Goal: Task Accomplishment & Management: Use online tool/utility

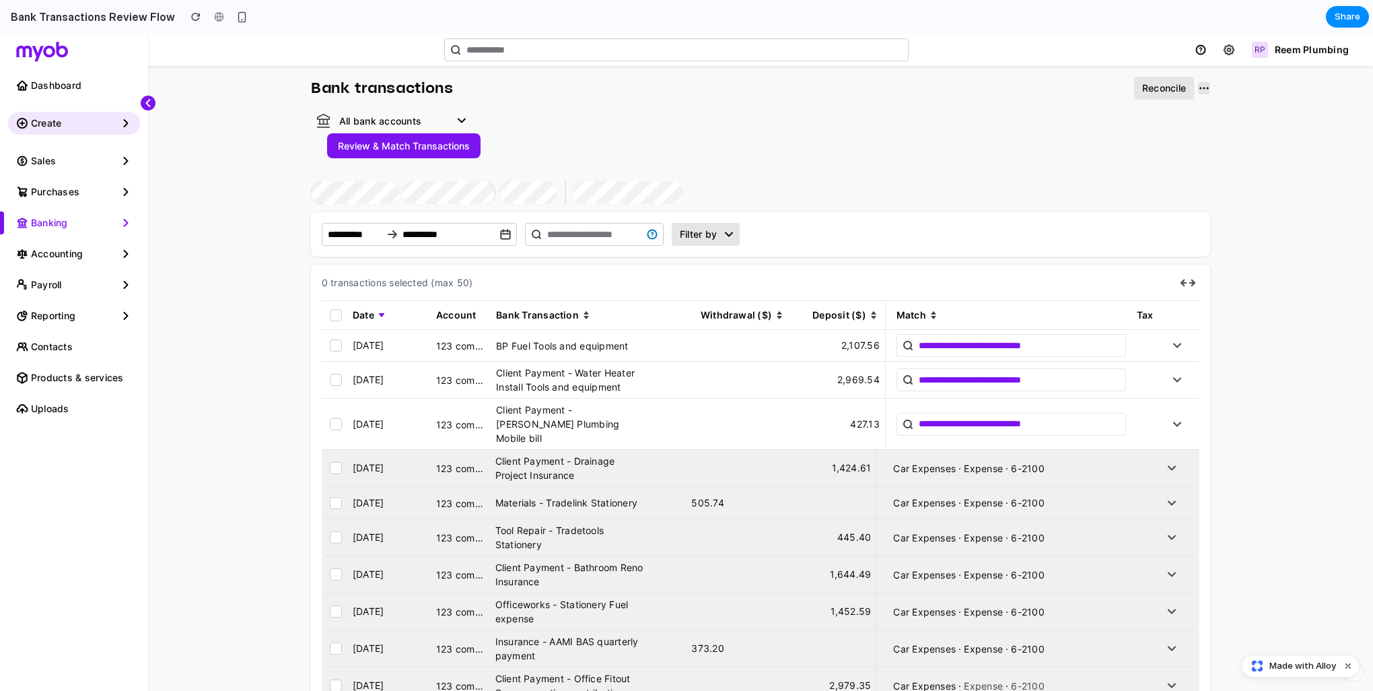
click at [399, 146] on button "Review & Match Transactions" at bounding box center [403, 145] width 153 height 25
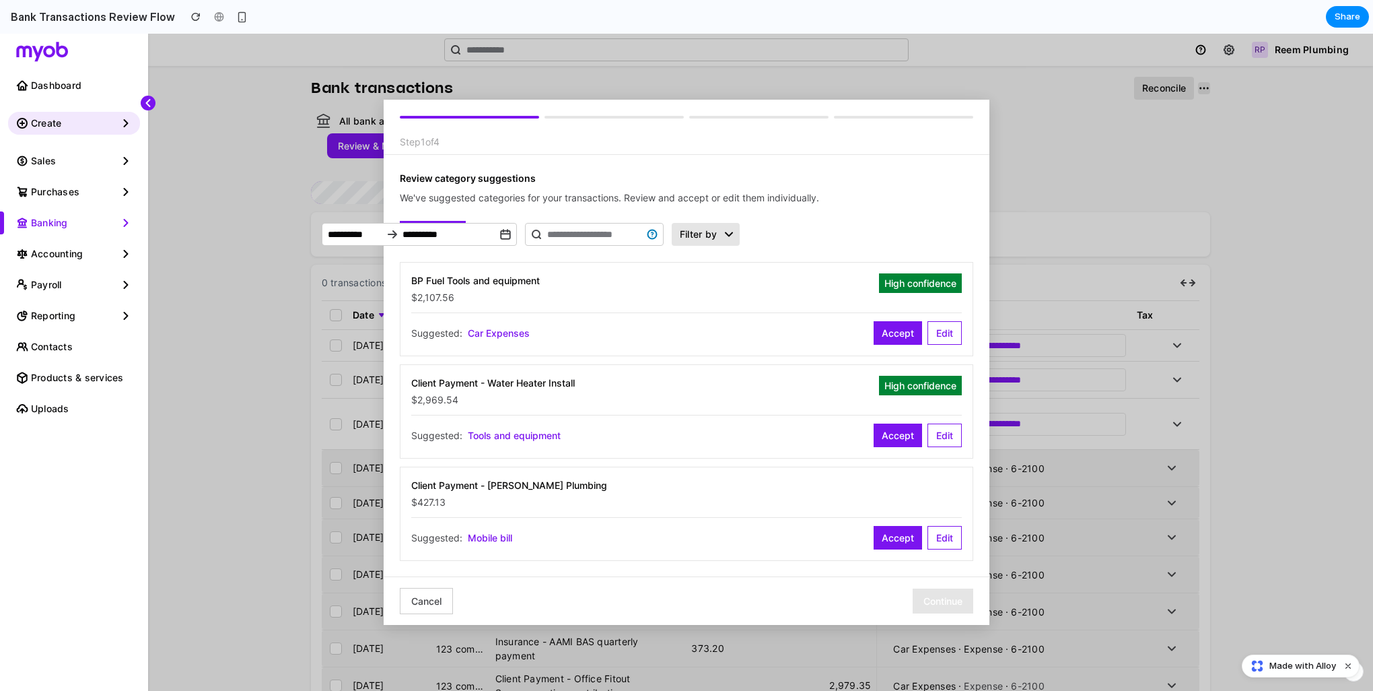
click at [433, 599] on button "Cancel" at bounding box center [426, 601] width 53 height 26
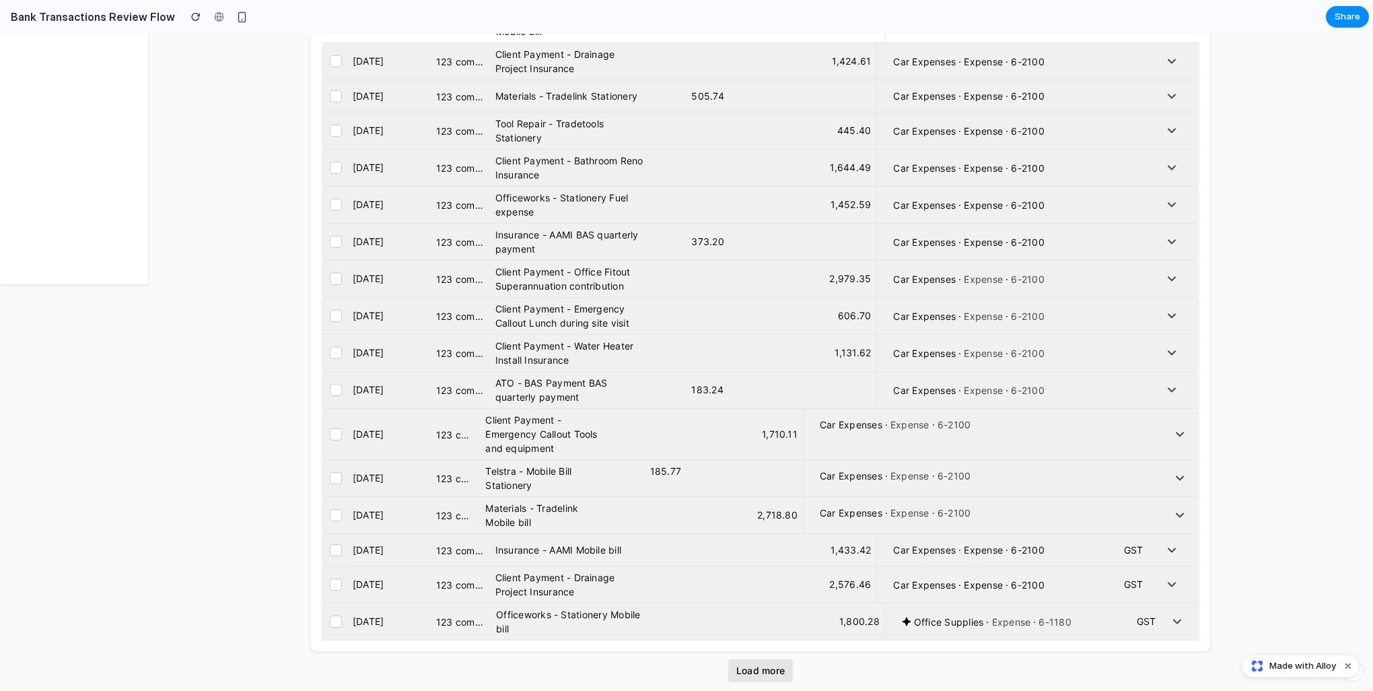
scroll to position [451, 0]
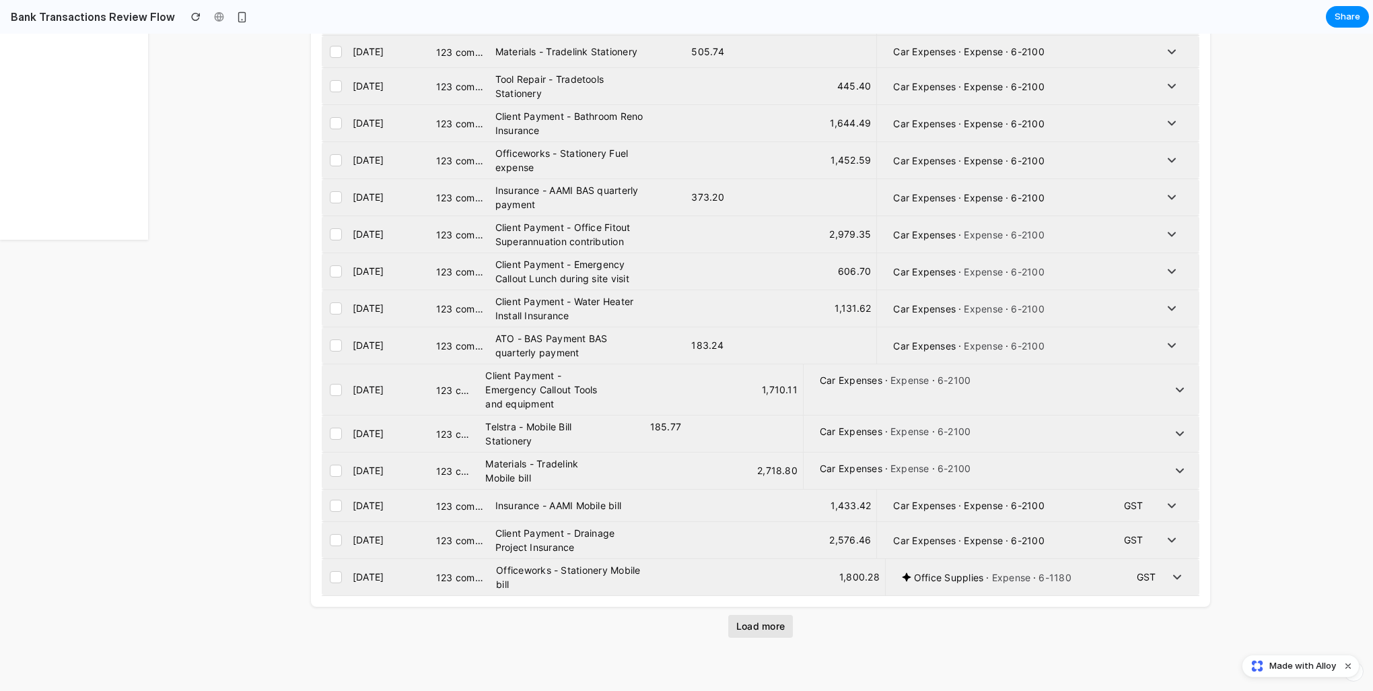
click at [770, 621] on span "Load more" at bounding box center [760, 625] width 48 height 9
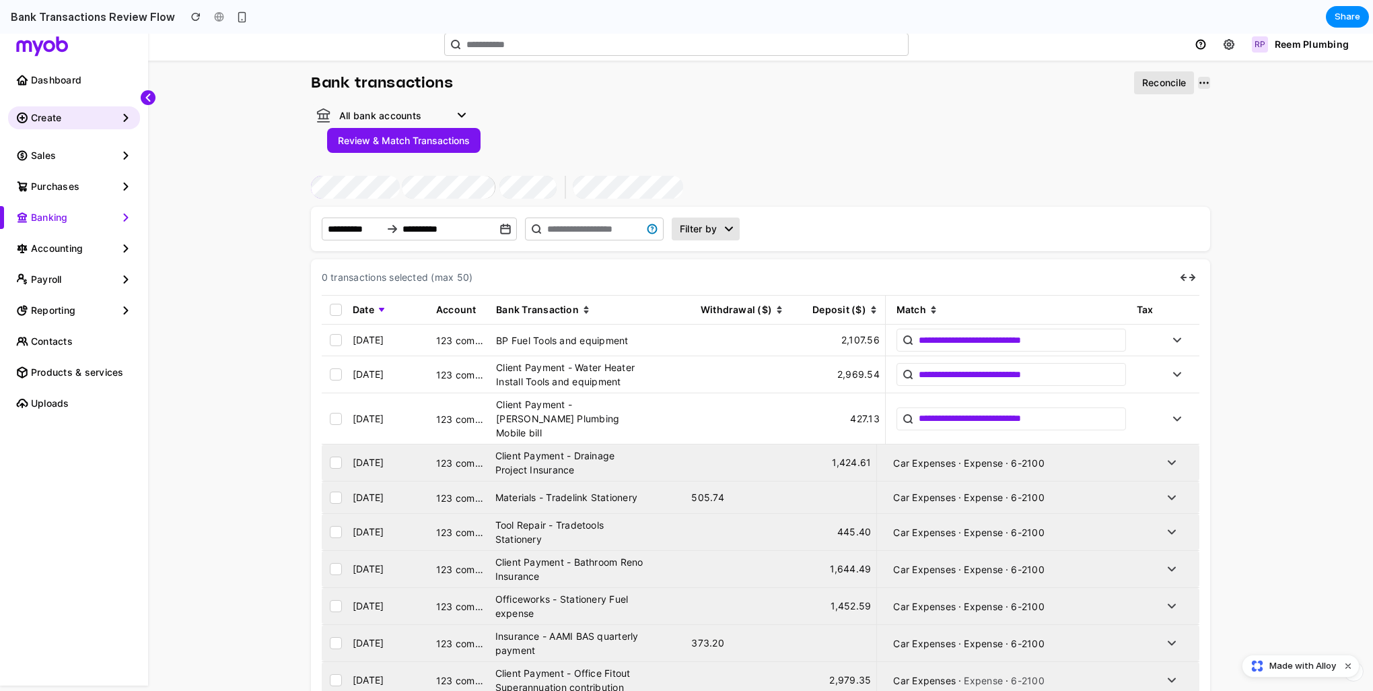
scroll to position [0, 0]
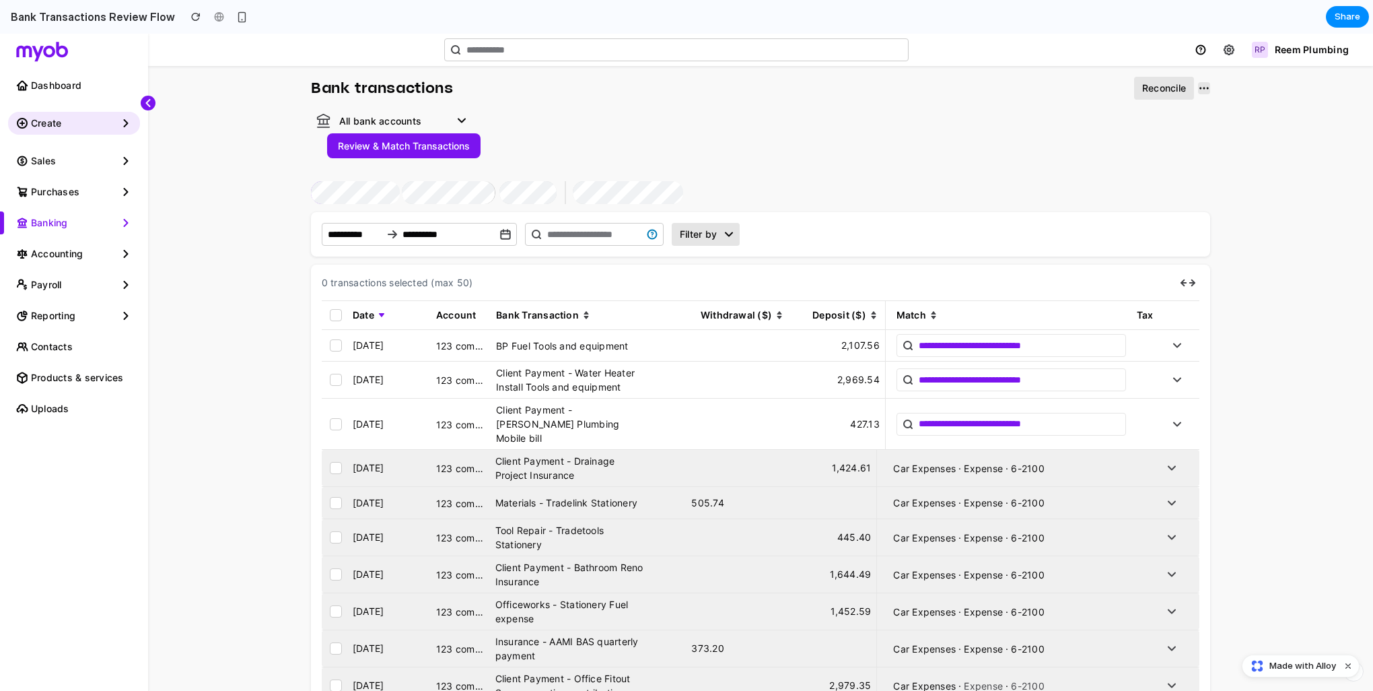
click at [433, 144] on button "Review & Match Transactions" at bounding box center [403, 145] width 153 height 25
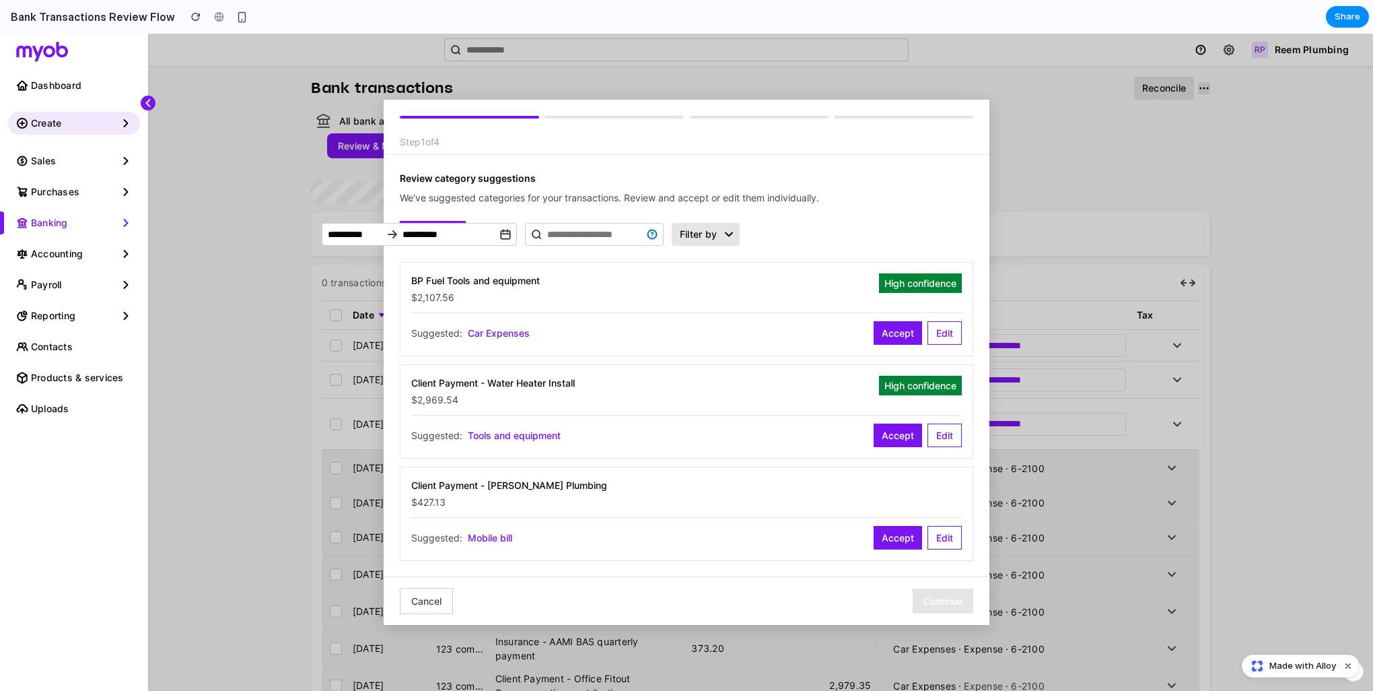
click at [593, 120] on div "Step 1 of 4" at bounding box center [687, 127] width 606 height 55
click at [602, 111] on div "Step 1 of 4" at bounding box center [687, 127] width 606 height 55
click at [431, 602] on button "Cancel" at bounding box center [426, 601] width 53 height 26
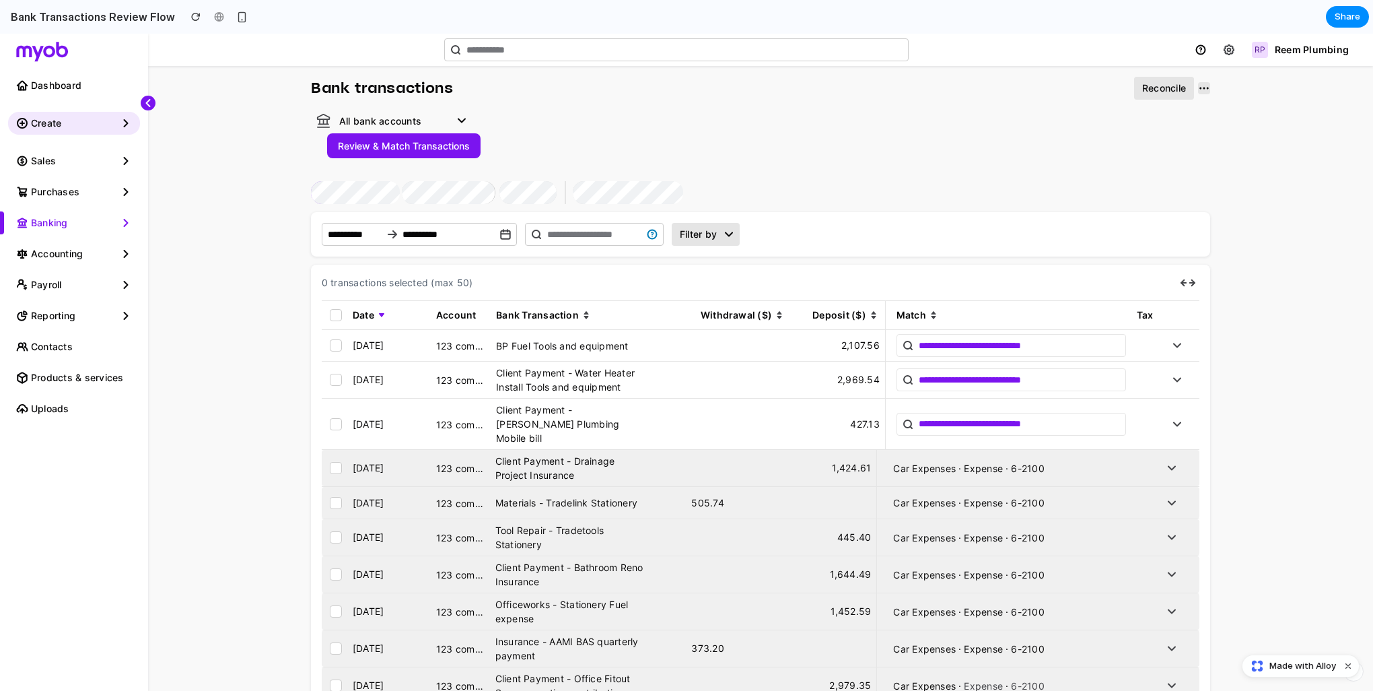
click at [444, 149] on button "Review & Match Transactions" at bounding box center [403, 145] width 153 height 25
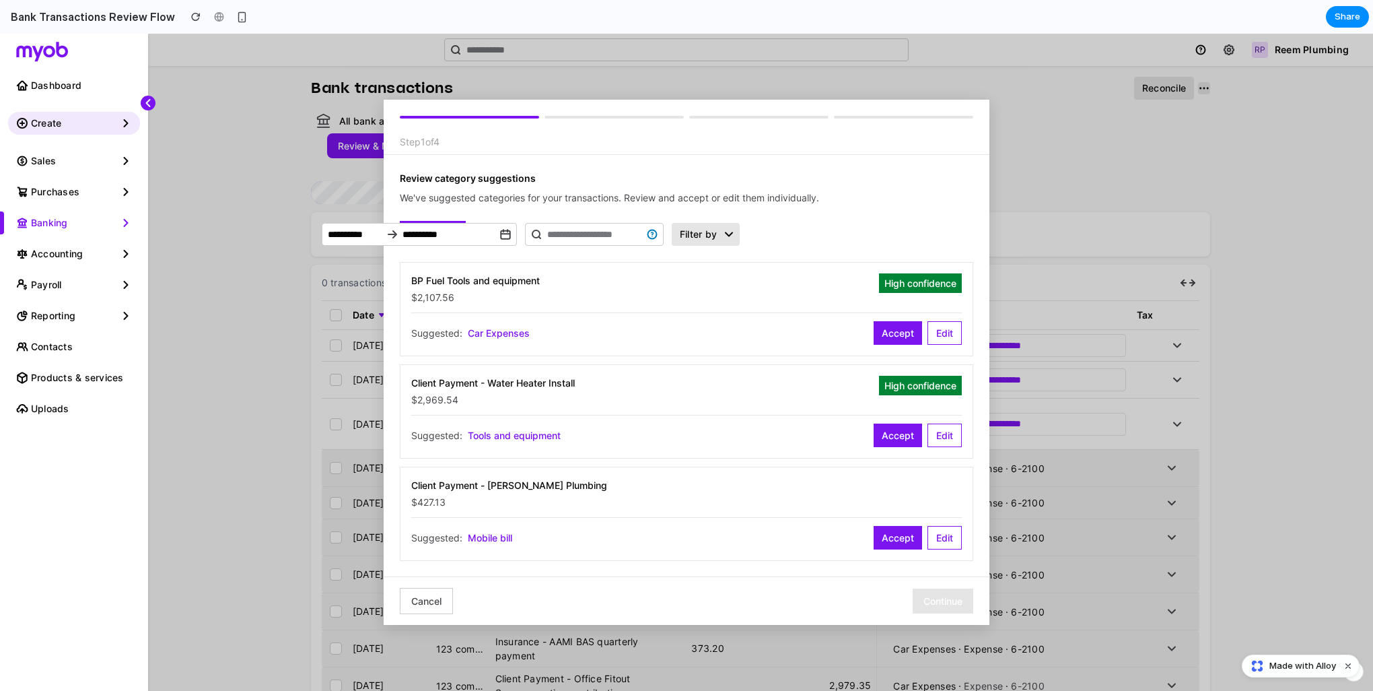
click at [627, 115] on div "Step 1 of 4" at bounding box center [687, 127] width 606 height 55
click at [883, 335] on button "Accept" at bounding box center [898, 333] width 48 height 24
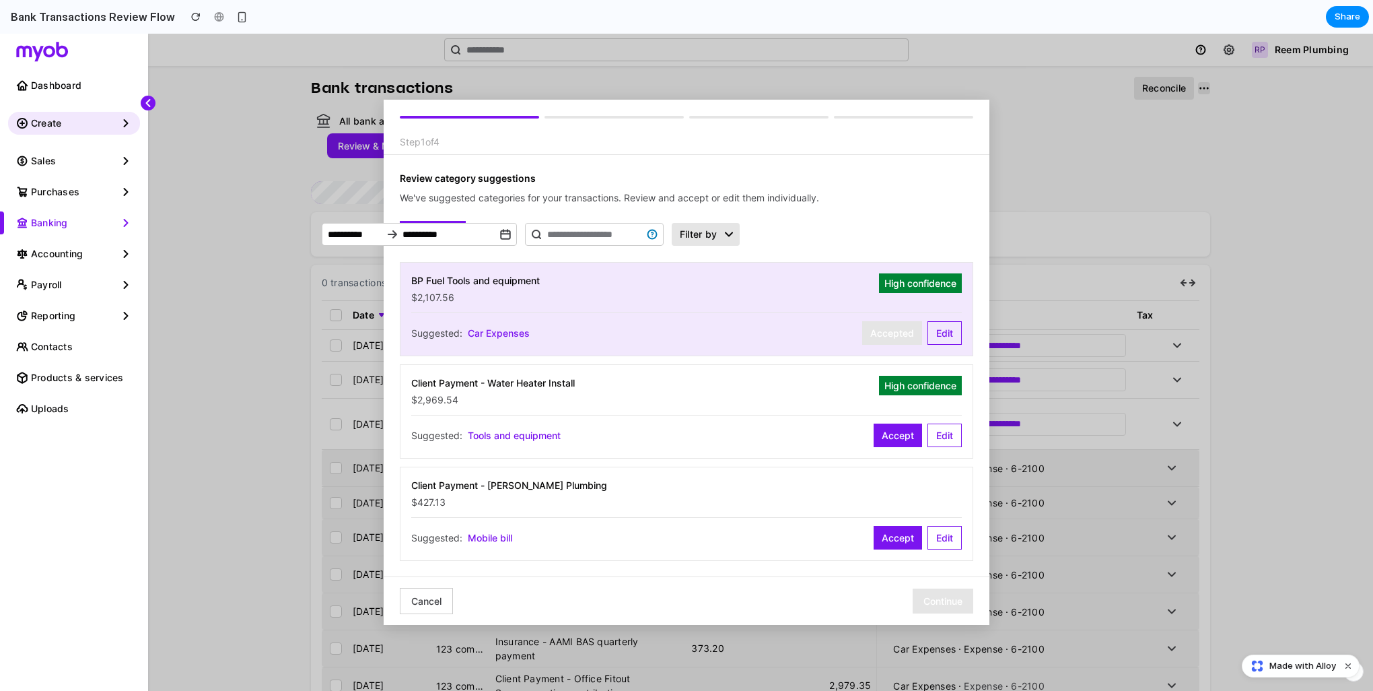
click at [905, 436] on button "Accept" at bounding box center [898, 435] width 48 height 24
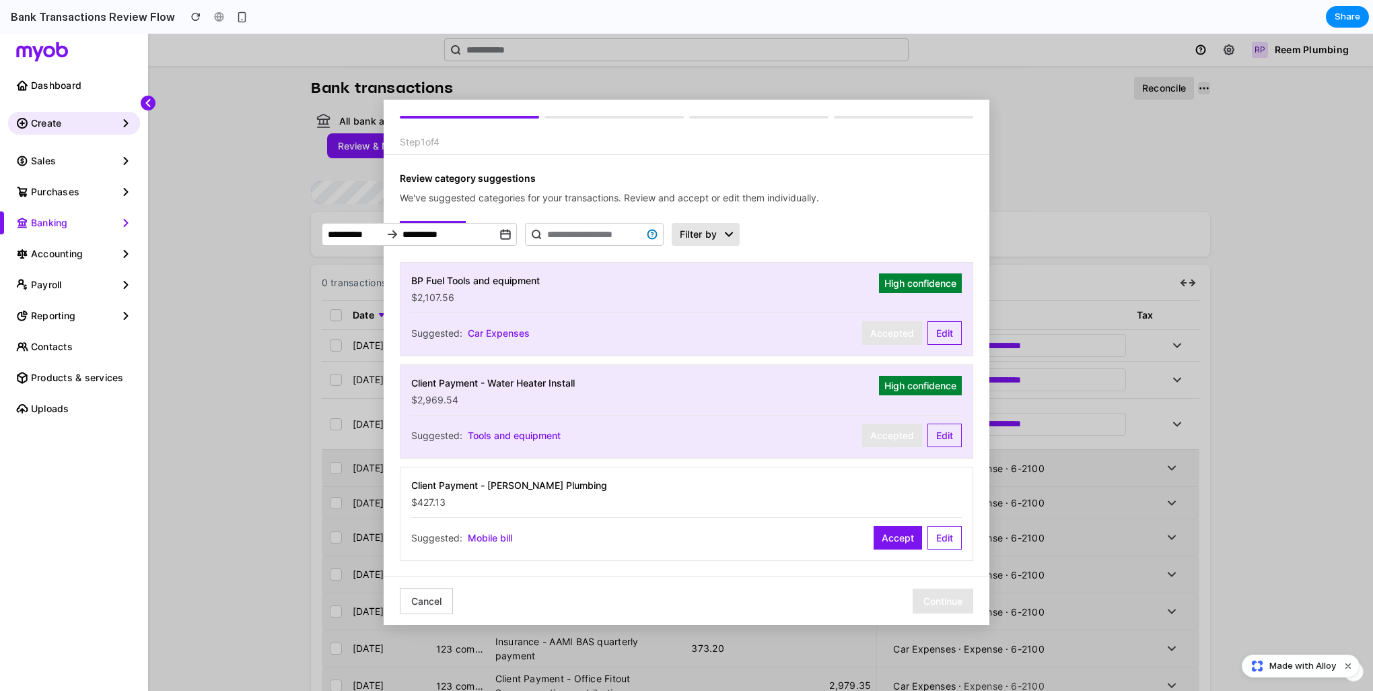
click at [891, 544] on button "Accept" at bounding box center [898, 538] width 48 height 24
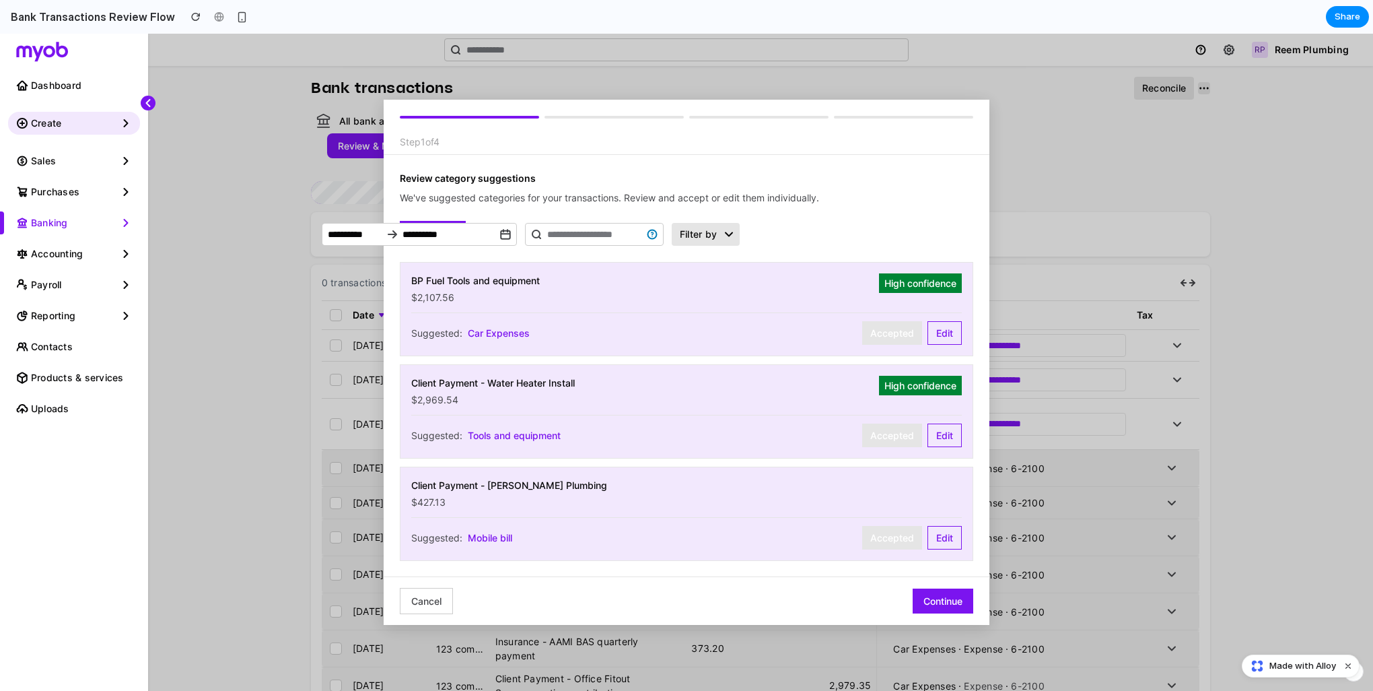
click at [952, 604] on button "Continue" at bounding box center [943, 600] width 61 height 25
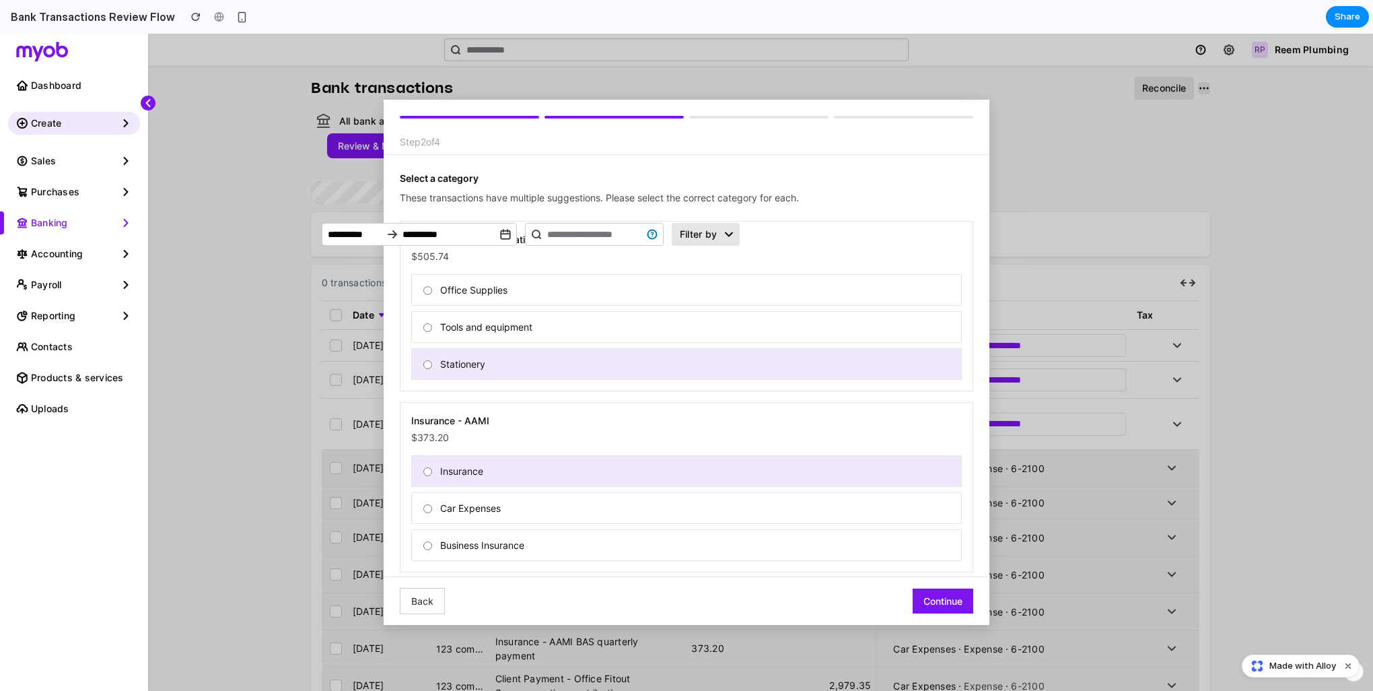
click at [963, 607] on button "Continue" at bounding box center [943, 600] width 61 height 25
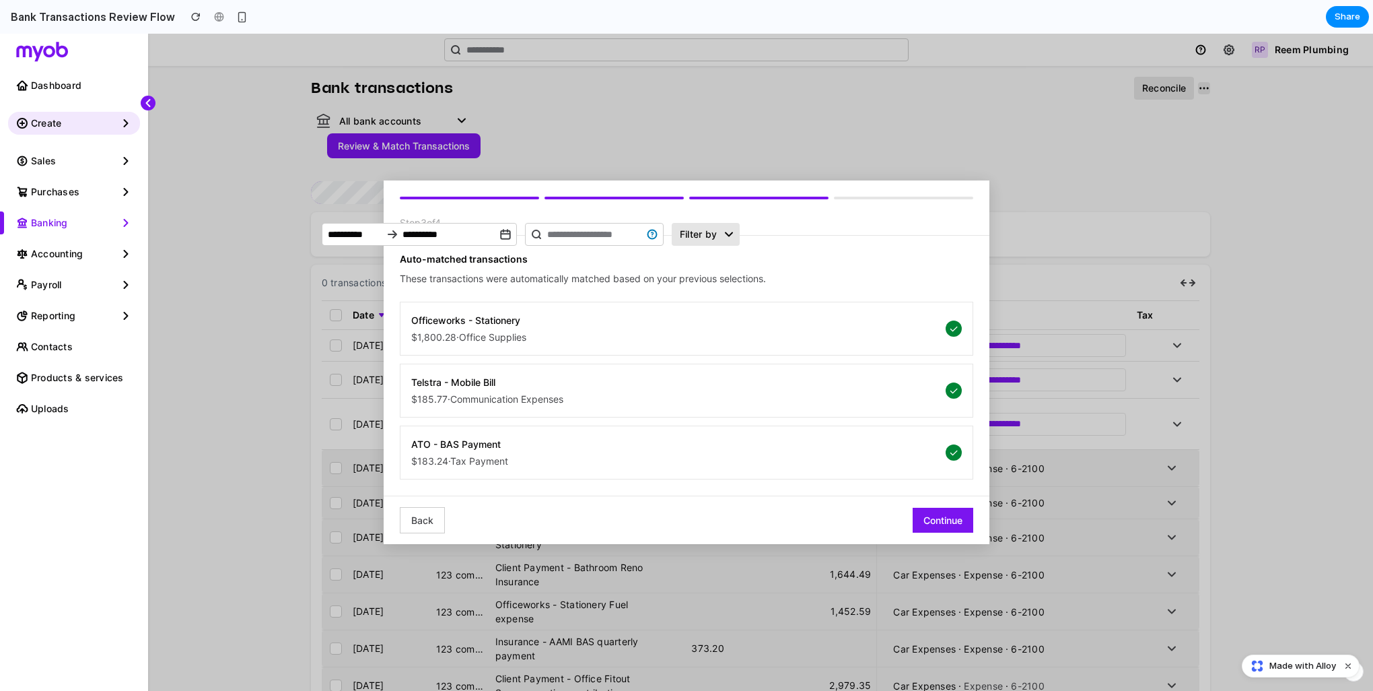
click at [956, 518] on button "Continue" at bounding box center [943, 519] width 61 height 25
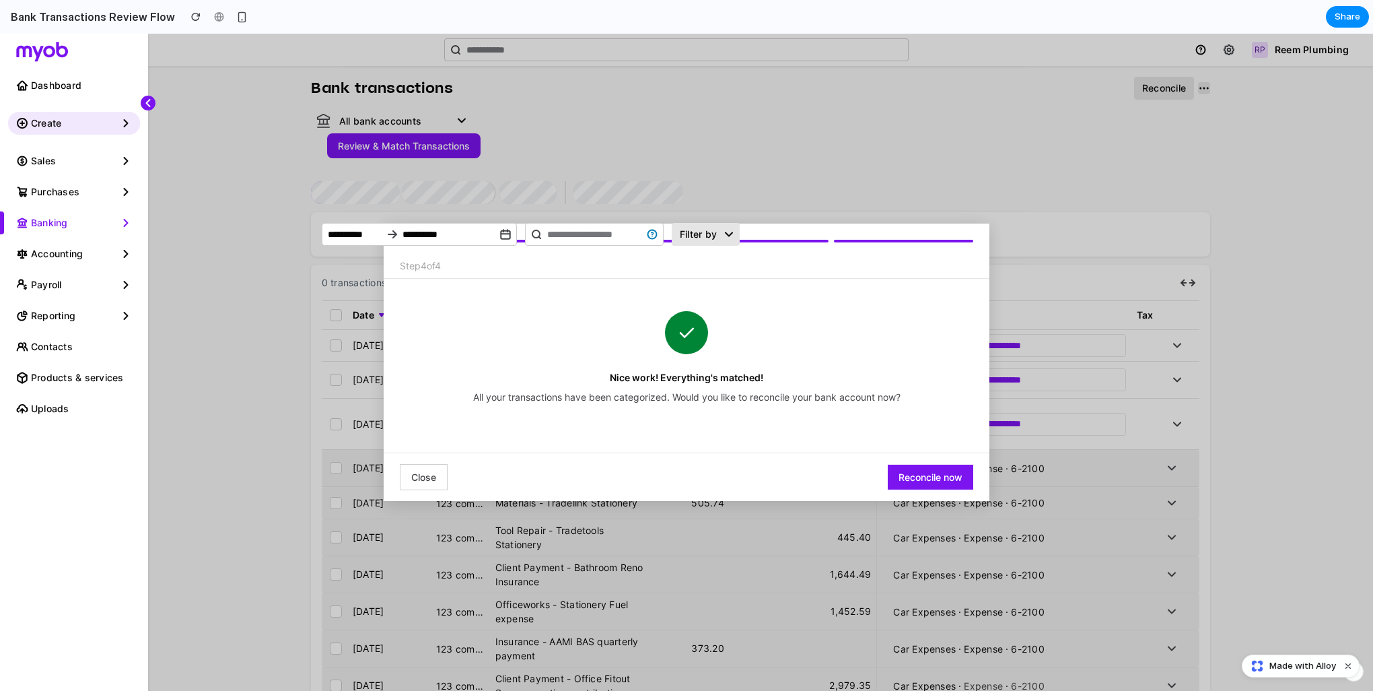
click at [925, 474] on button "Reconcile now" at bounding box center [930, 476] width 85 height 25
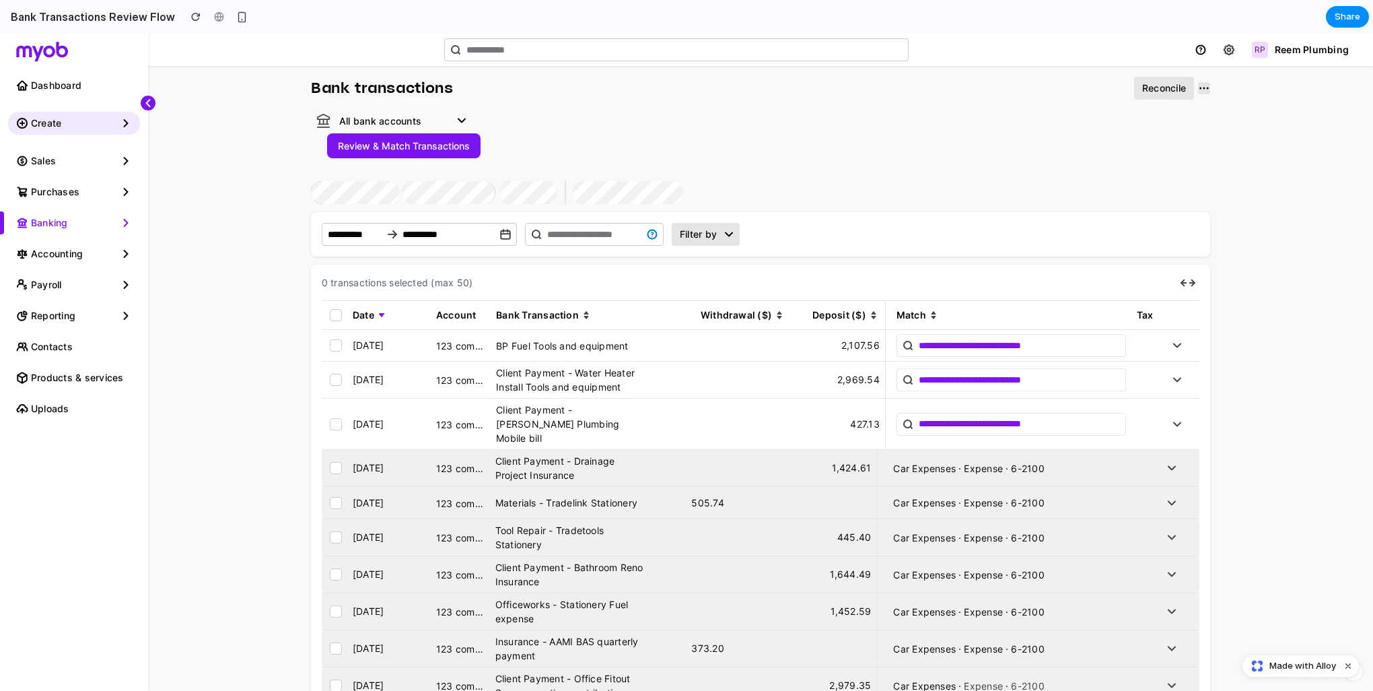
click at [390, 155] on button "Review & Match Transactions" at bounding box center [403, 145] width 153 height 25
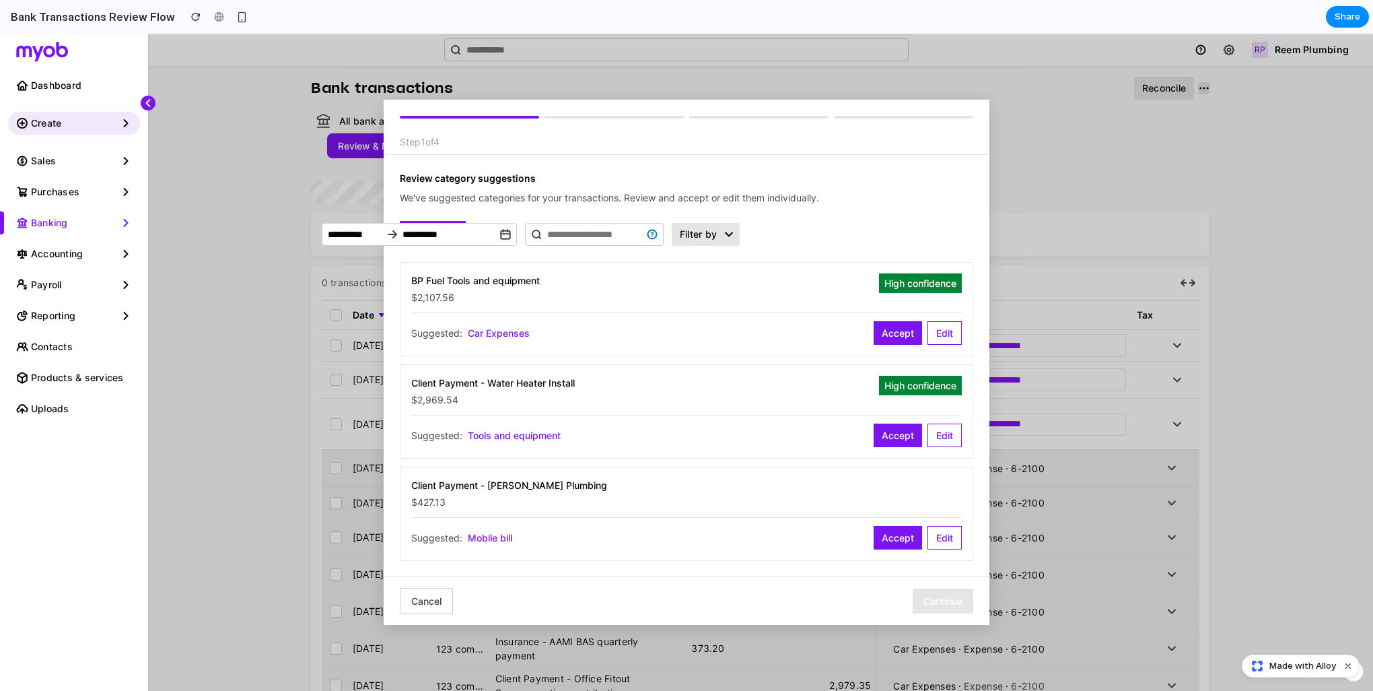
click at [439, 602] on button "Cancel" at bounding box center [426, 601] width 53 height 26
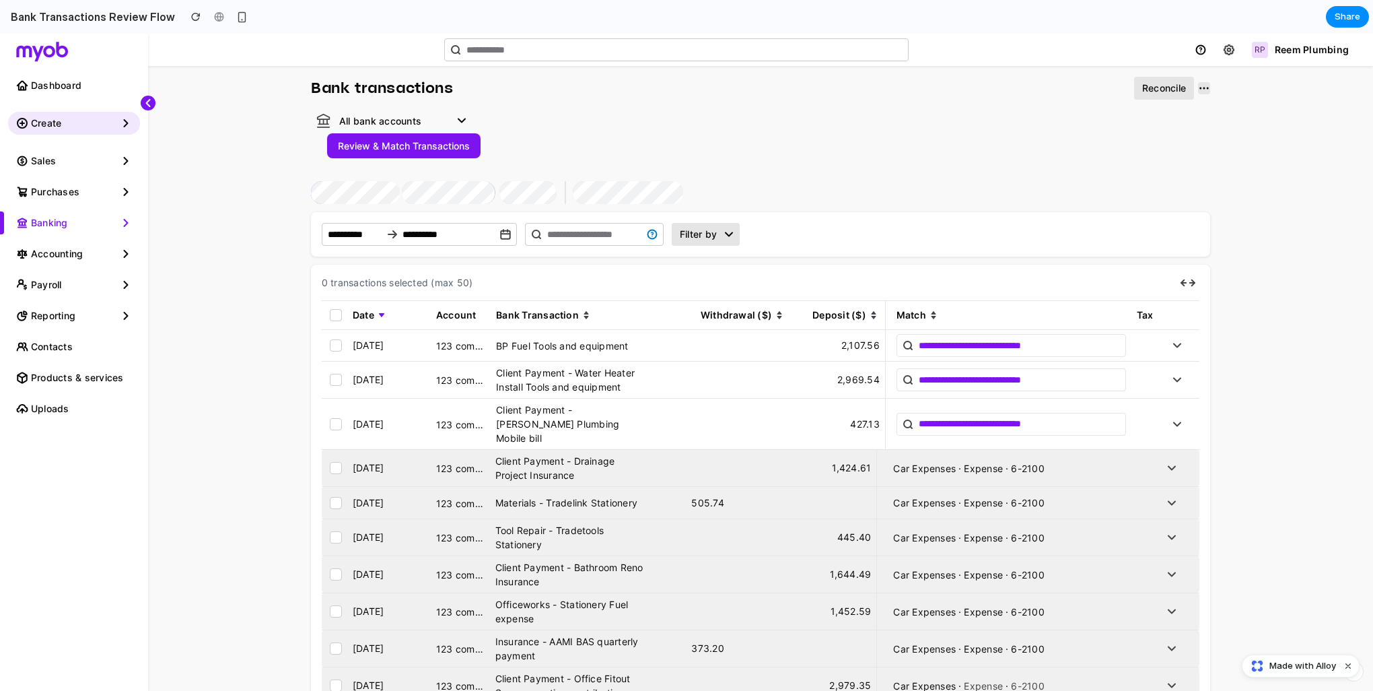
click at [423, 144] on button "Review & Match Transactions" at bounding box center [403, 145] width 153 height 25
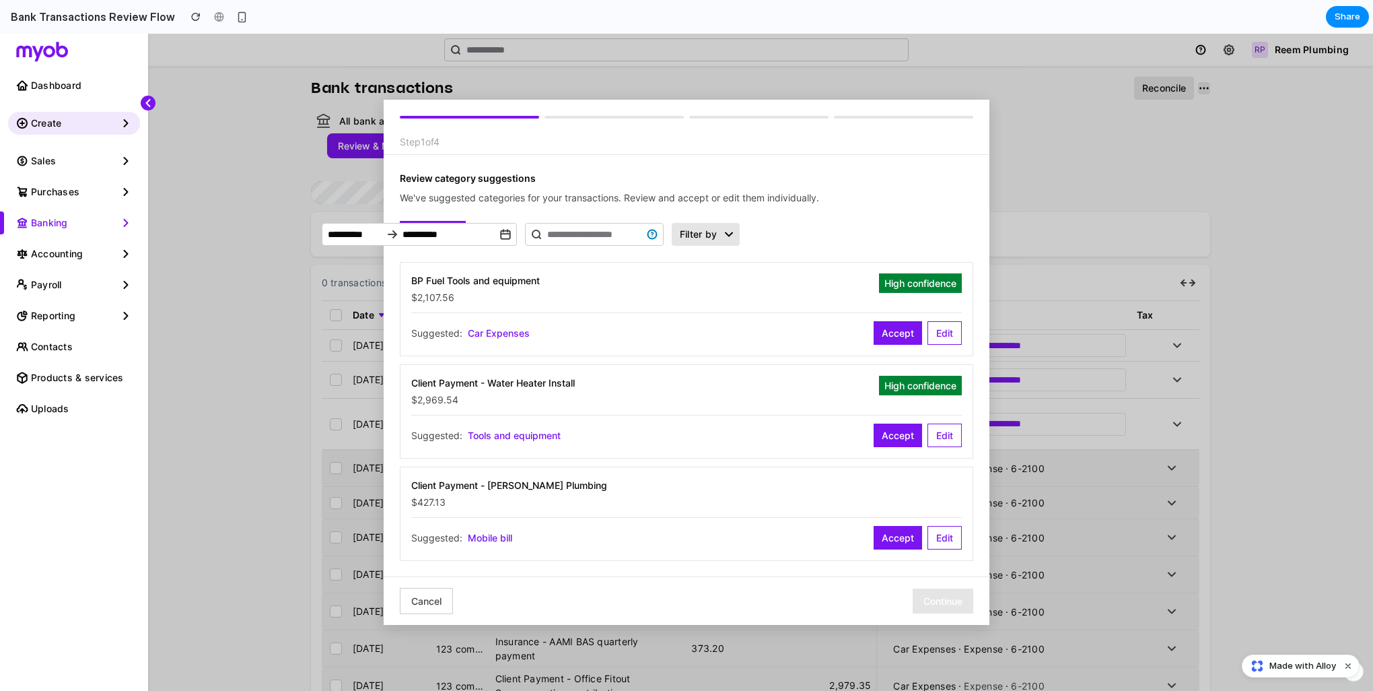
click at [896, 330] on button "Accept" at bounding box center [898, 333] width 48 height 24
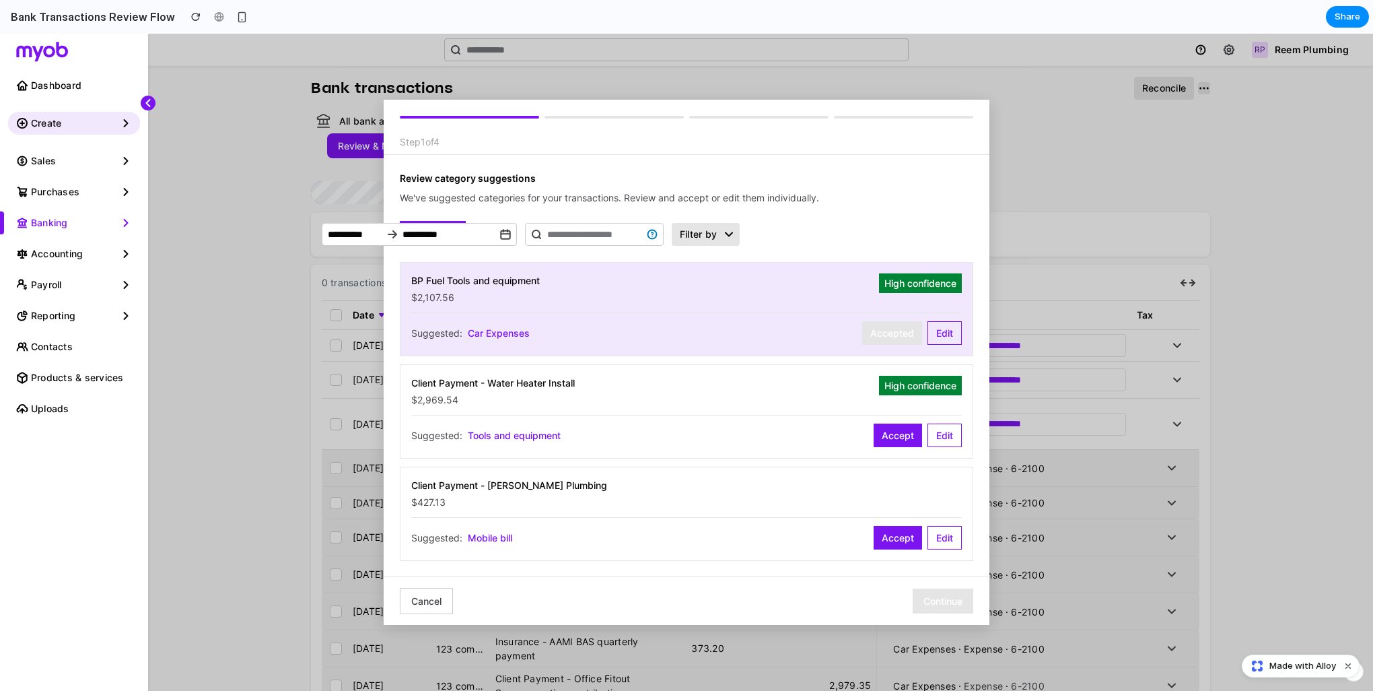
click at [879, 438] on button "Accept" at bounding box center [898, 435] width 48 height 24
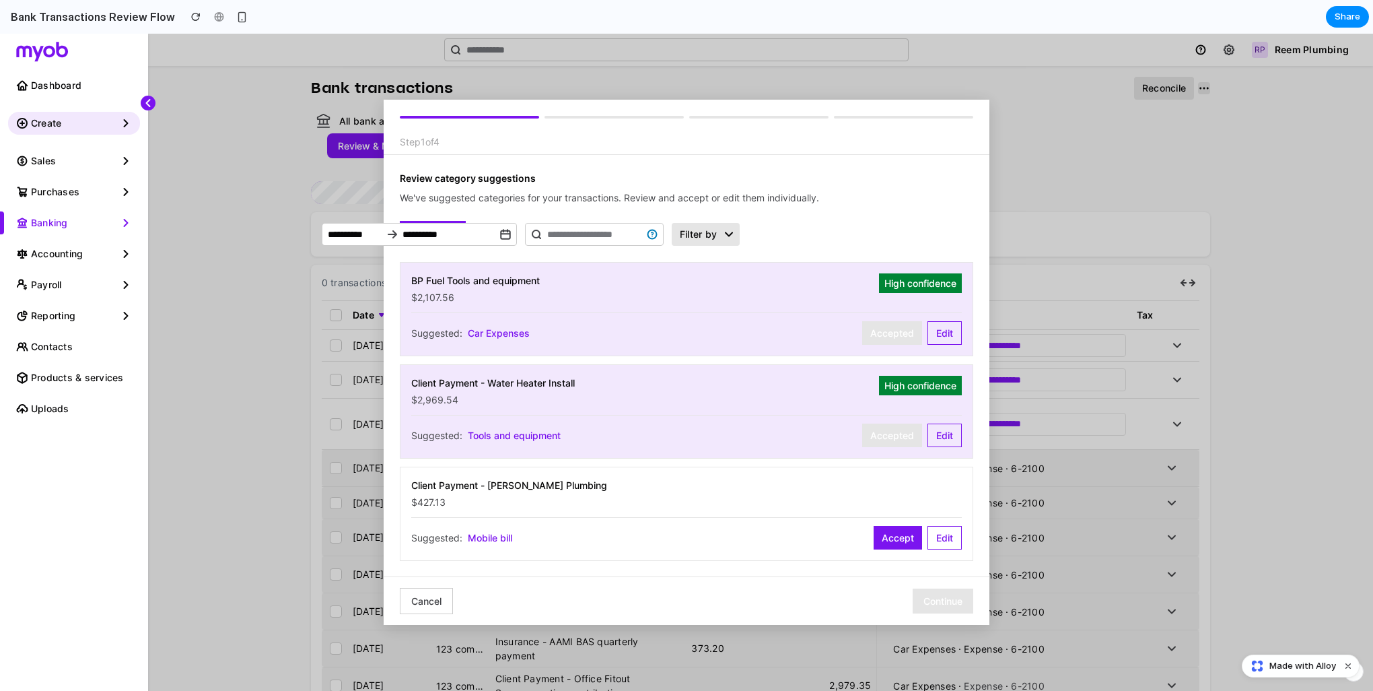
click at [898, 539] on button "Accept" at bounding box center [898, 538] width 48 height 24
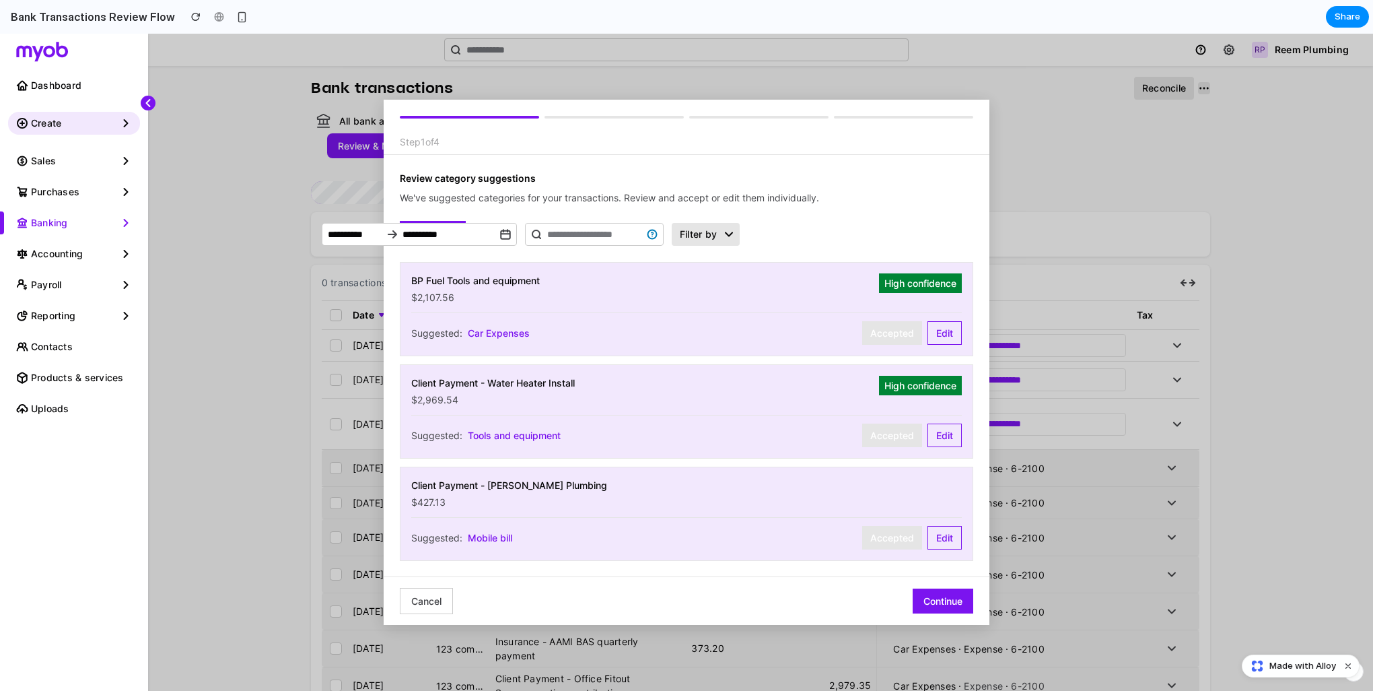
click at [948, 598] on button "Continue" at bounding box center [943, 600] width 61 height 25
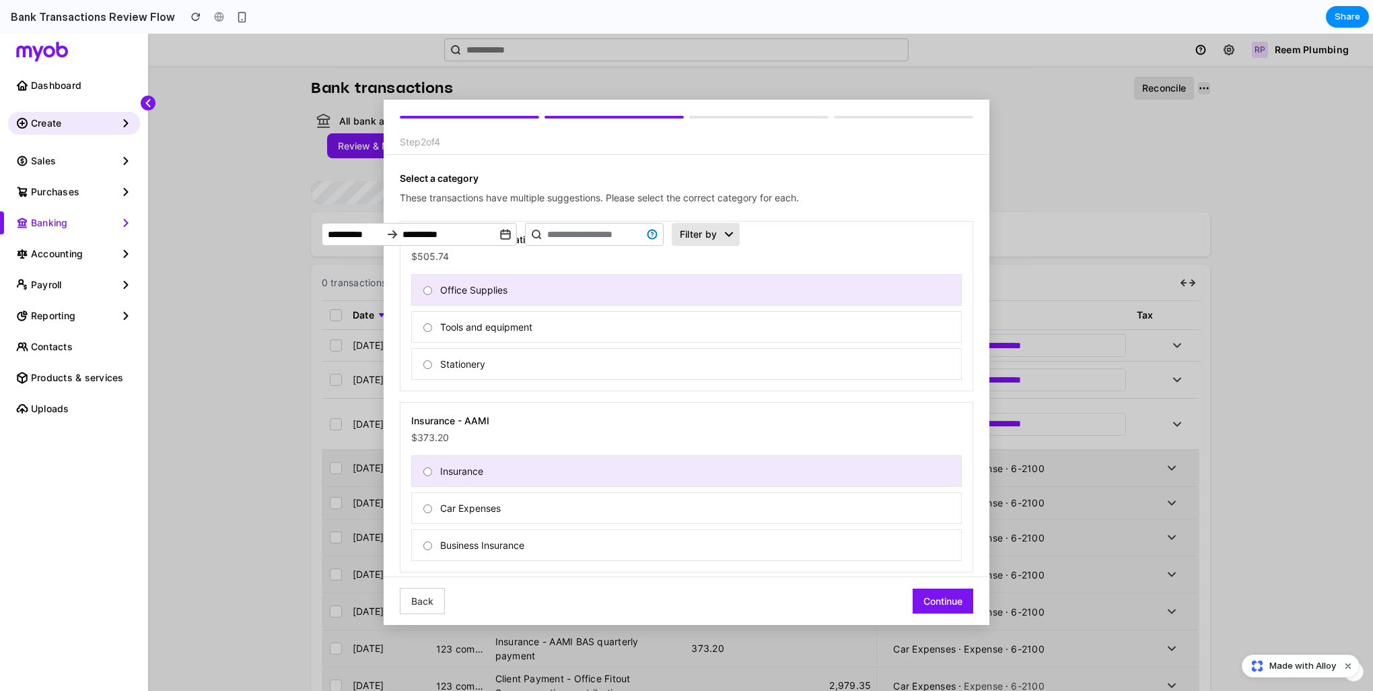
click at [419, 596] on button "Back" at bounding box center [422, 601] width 45 height 26
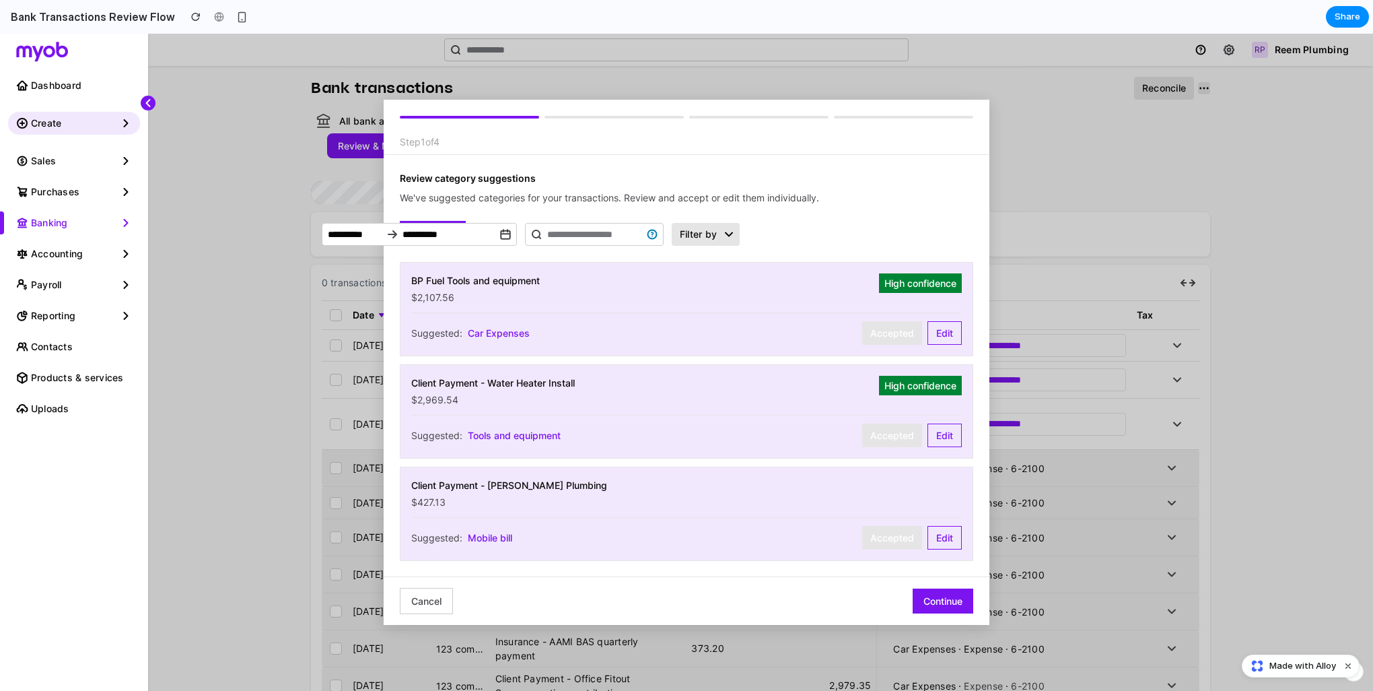
click at [958, 602] on button "Continue" at bounding box center [943, 600] width 61 height 25
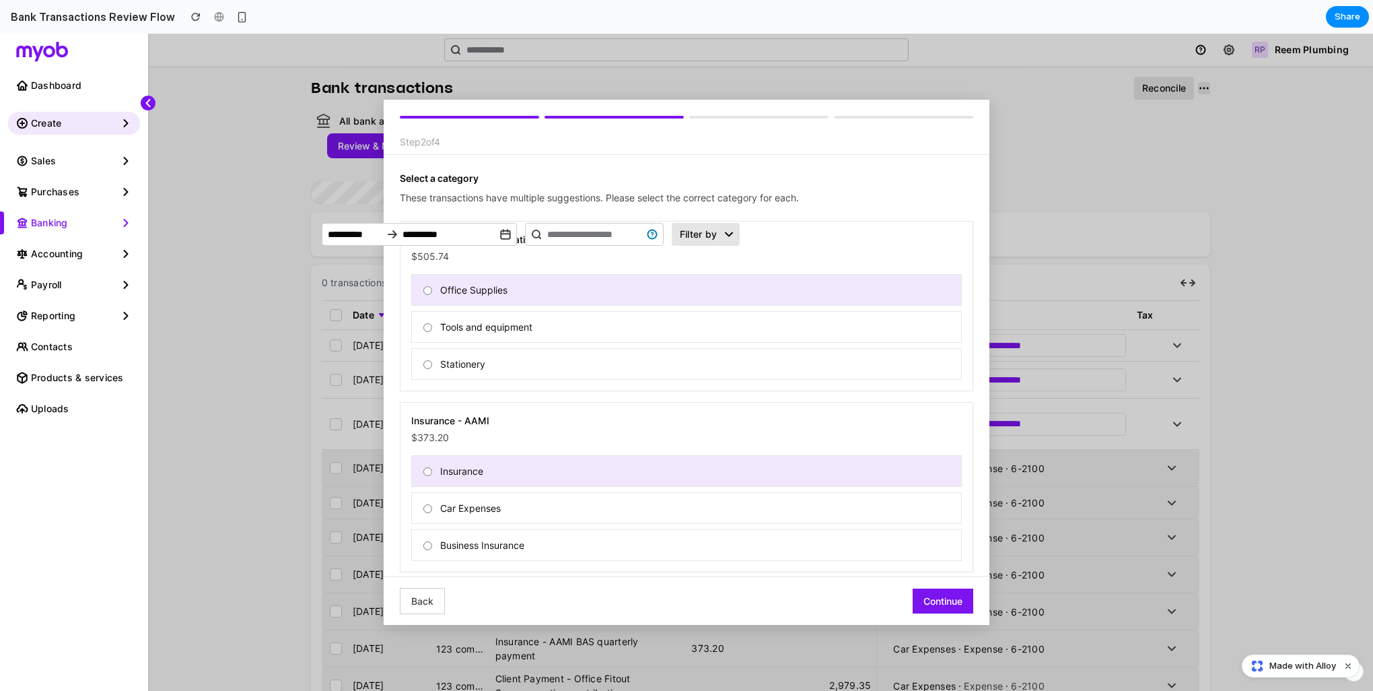
click at [958, 602] on button "Continue" at bounding box center [943, 600] width 61 height 25
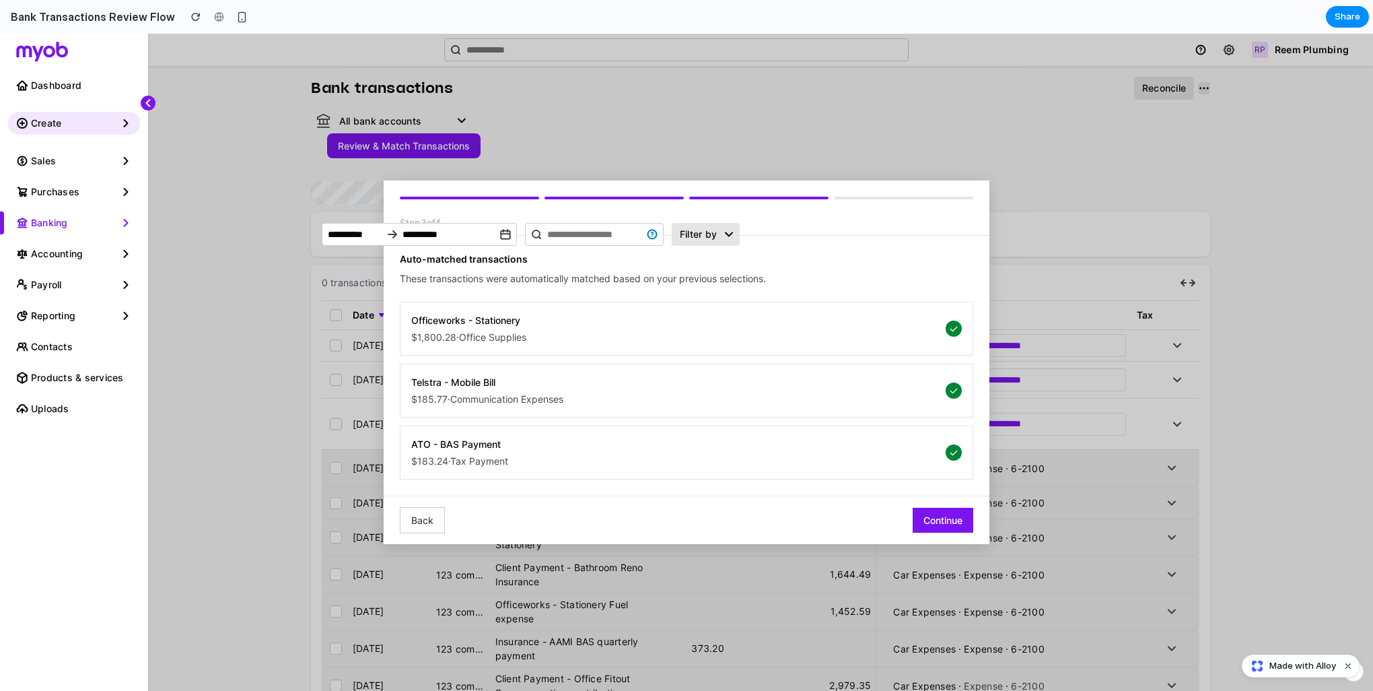
click at [951, 518] on button "Continue" at bounding box center [943, 519] width 61 height 25
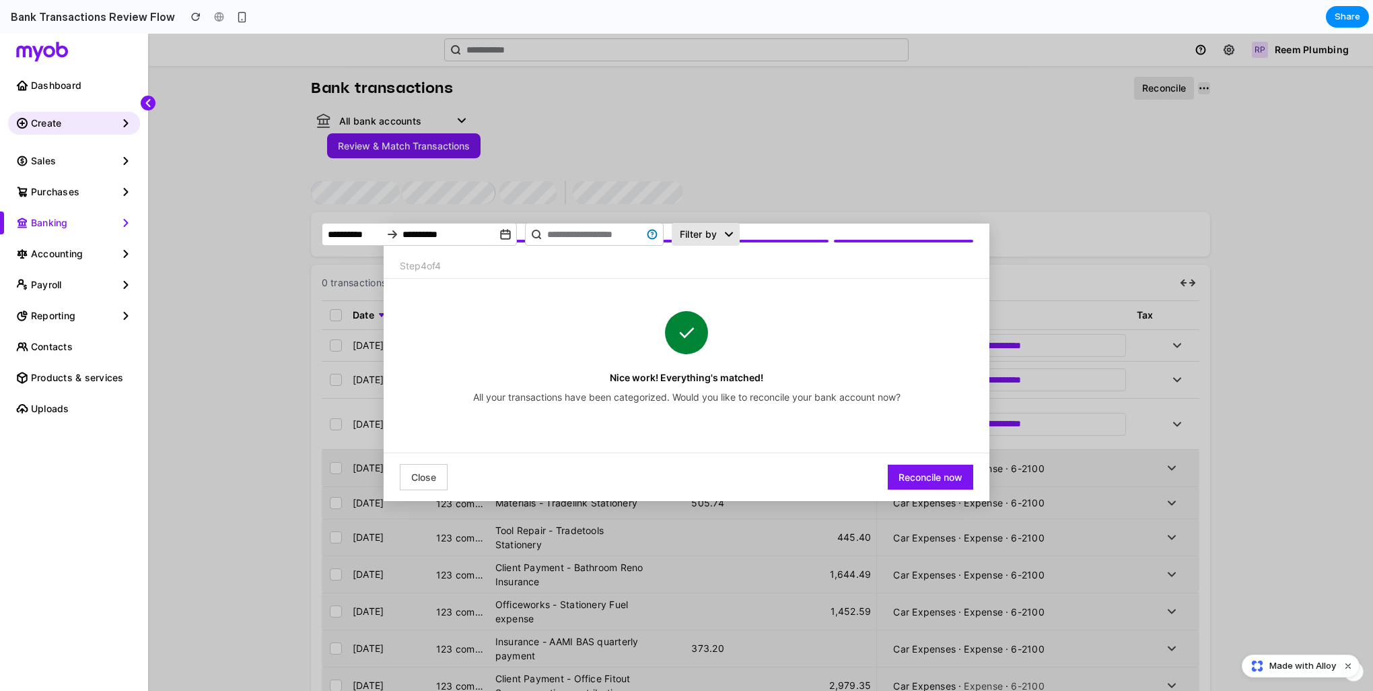
click at [943, 470] on button "Reconcile now" at bounding box center [930, 476] width 85 height 25
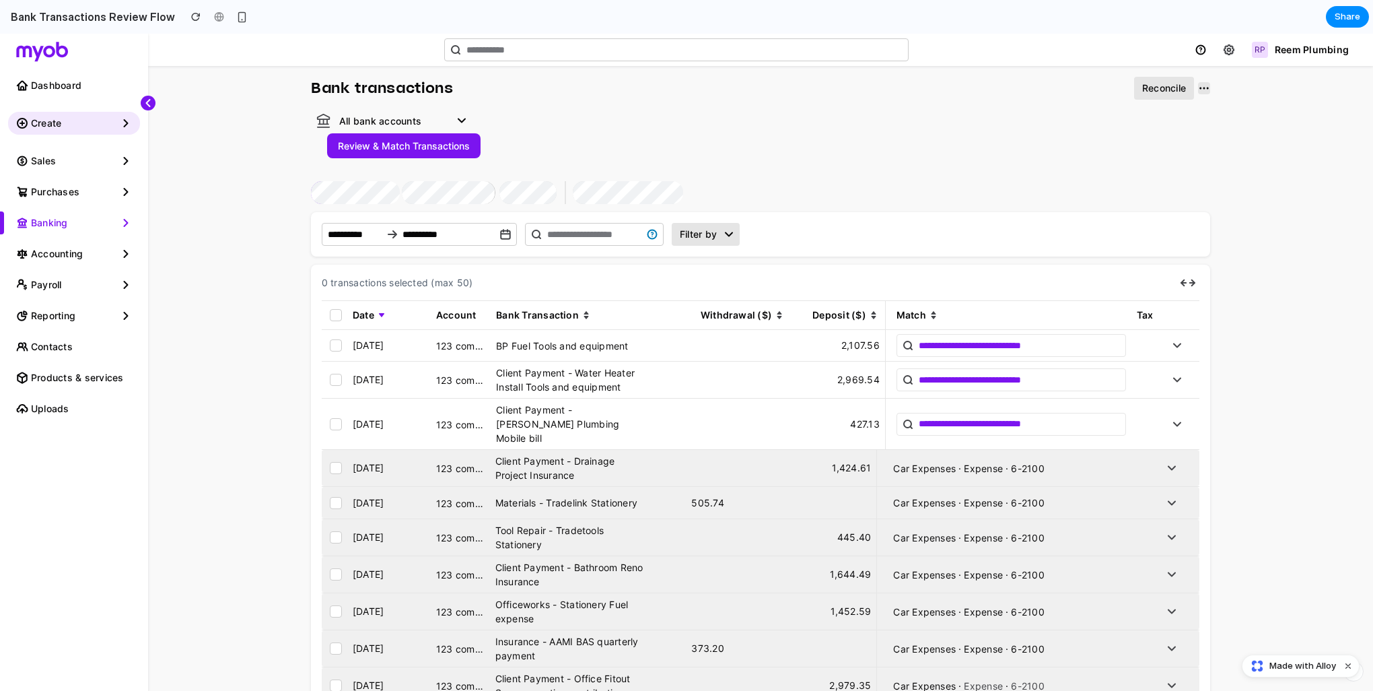
click at [433, 146] on button "Review & Match Transactions" at bounding box center [403, 145] width 153 height 25
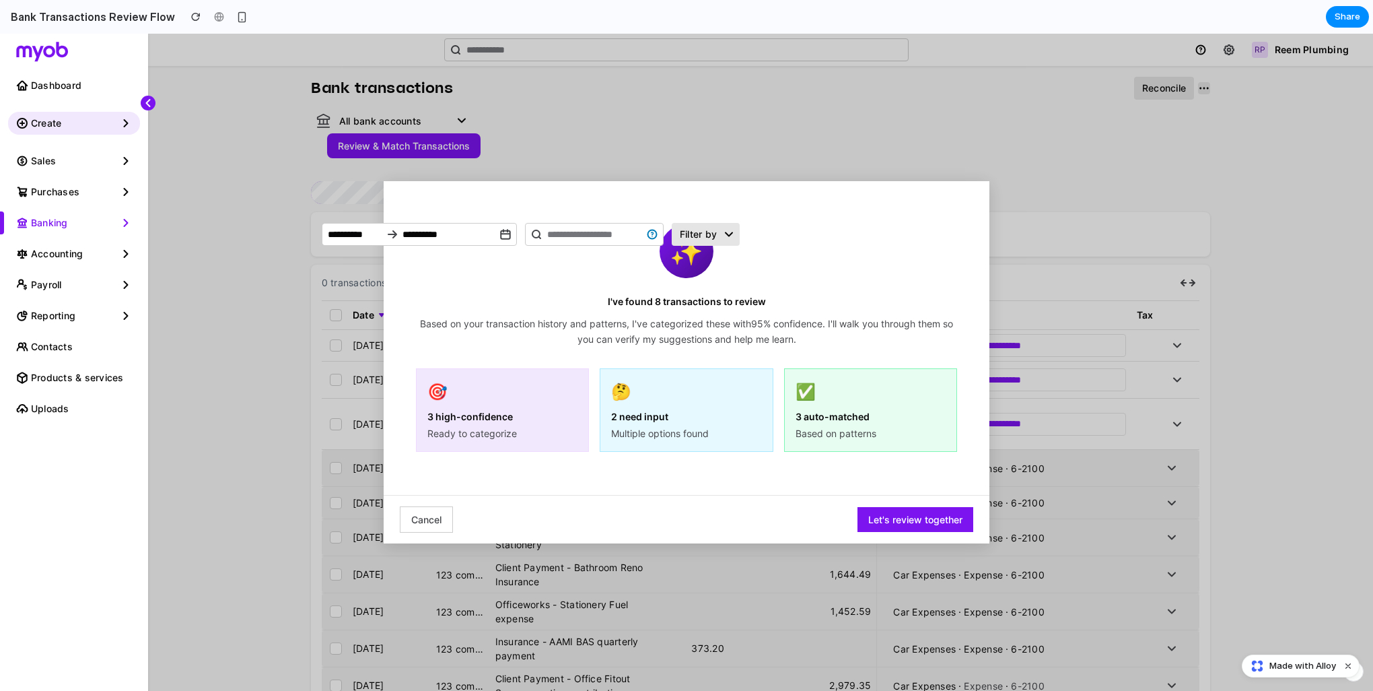
click at [937, 522] on button "Let's review together" at bounding box center [915, 519] width 116 height 25
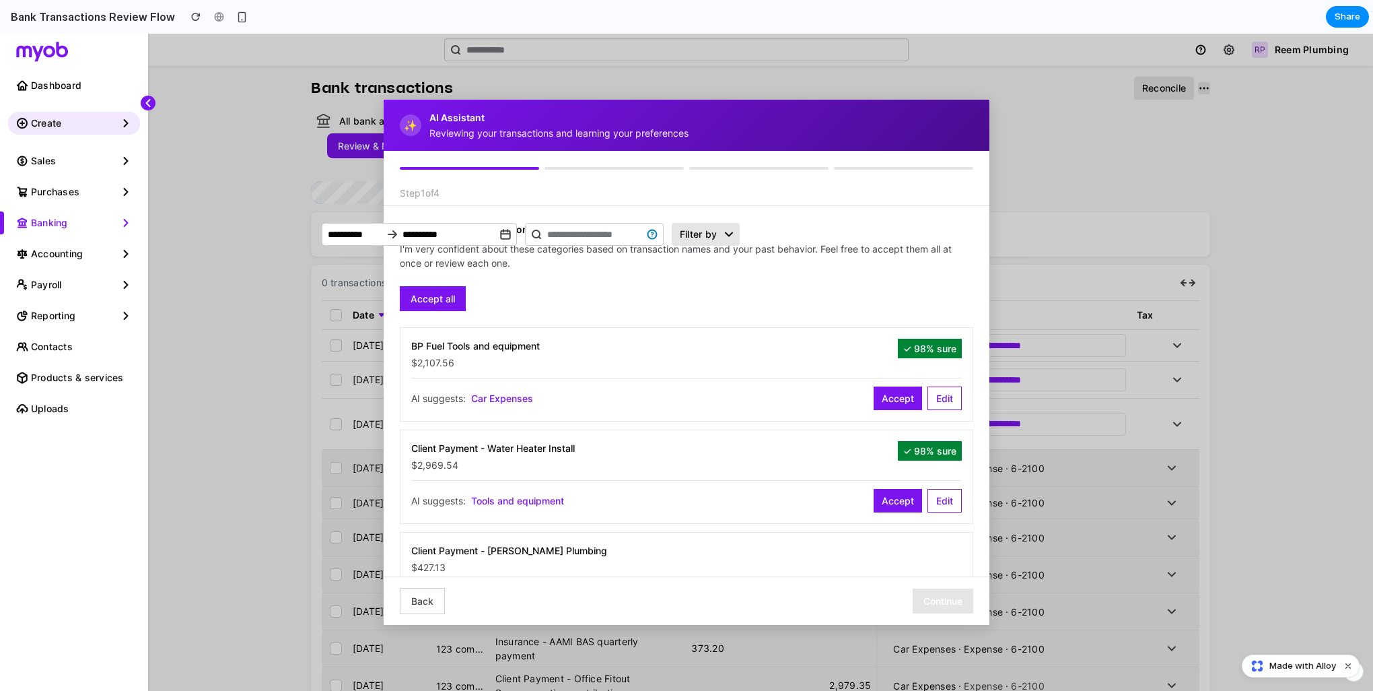
click at [884, 397] on button "Accept" at bounding box center [898, 398] width 48 height 24
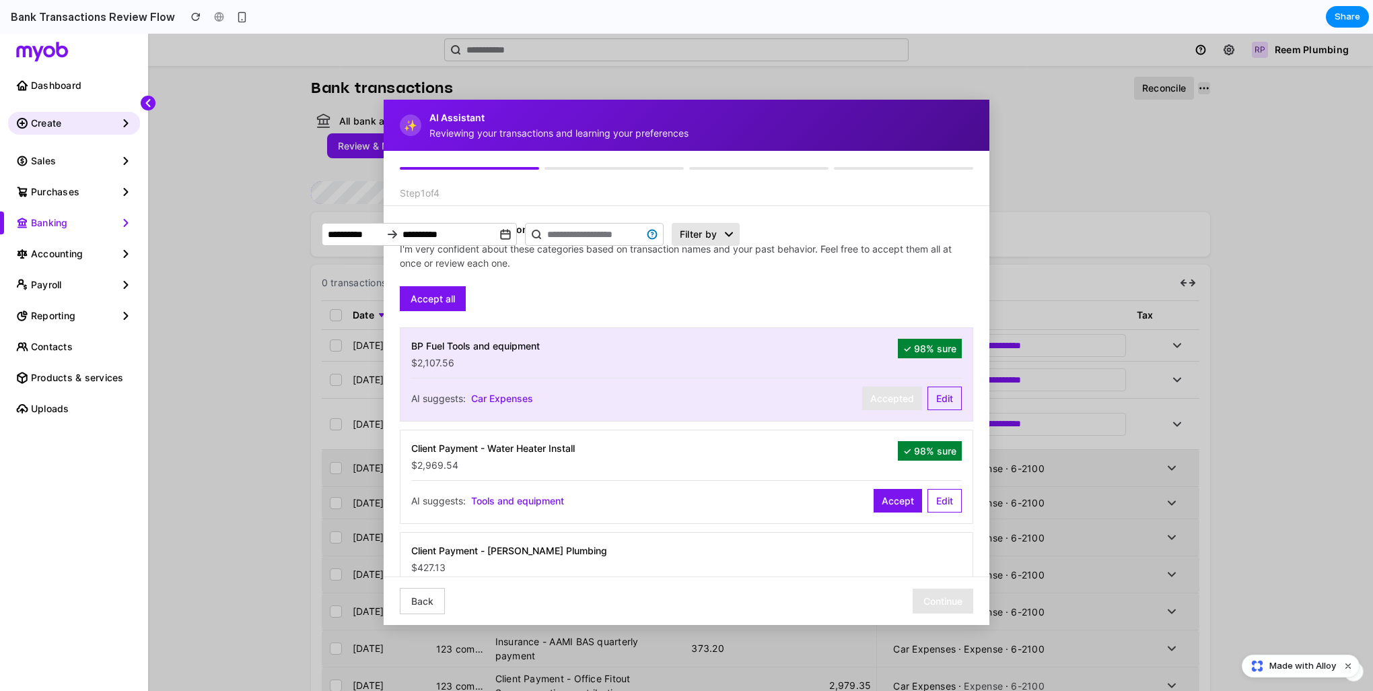
click at [439, 295] on button "Accept all" at bounding box center [433, 298] width 66 height 25
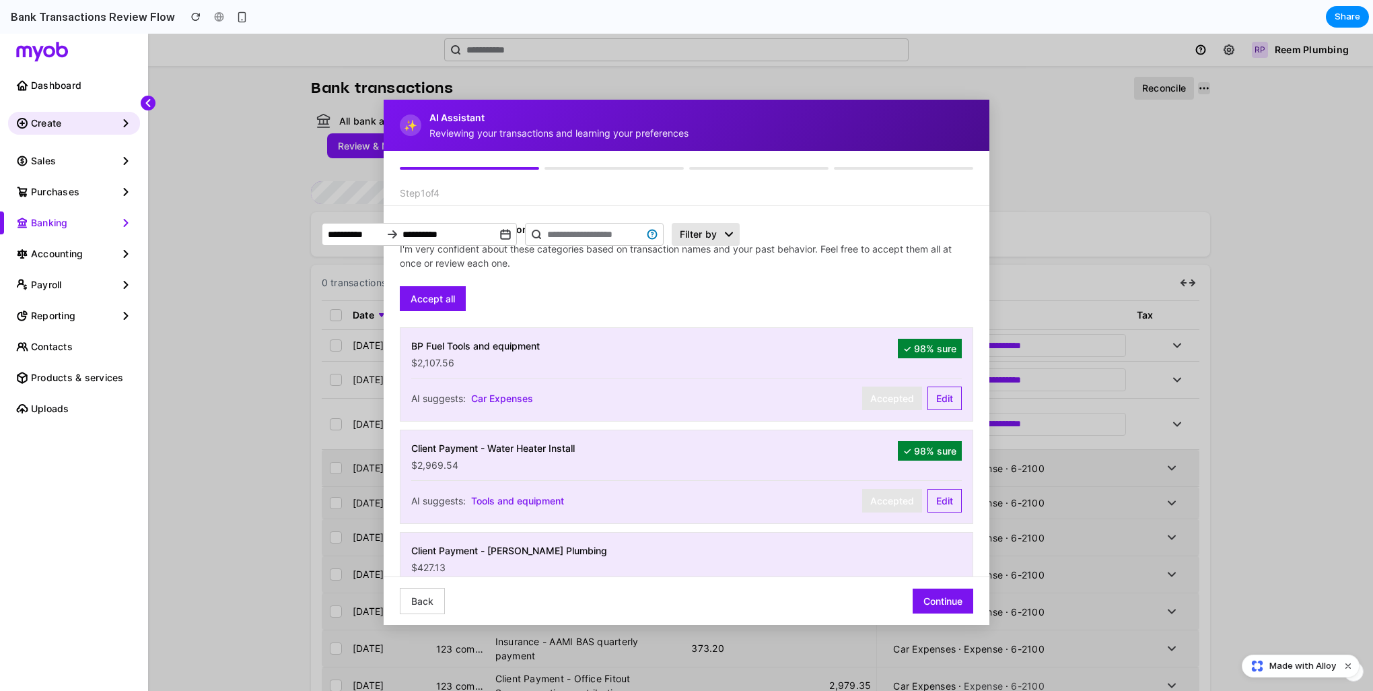
click at [950, 601] on button "Continue" at bounding box center [943, 600] width 61 height 25
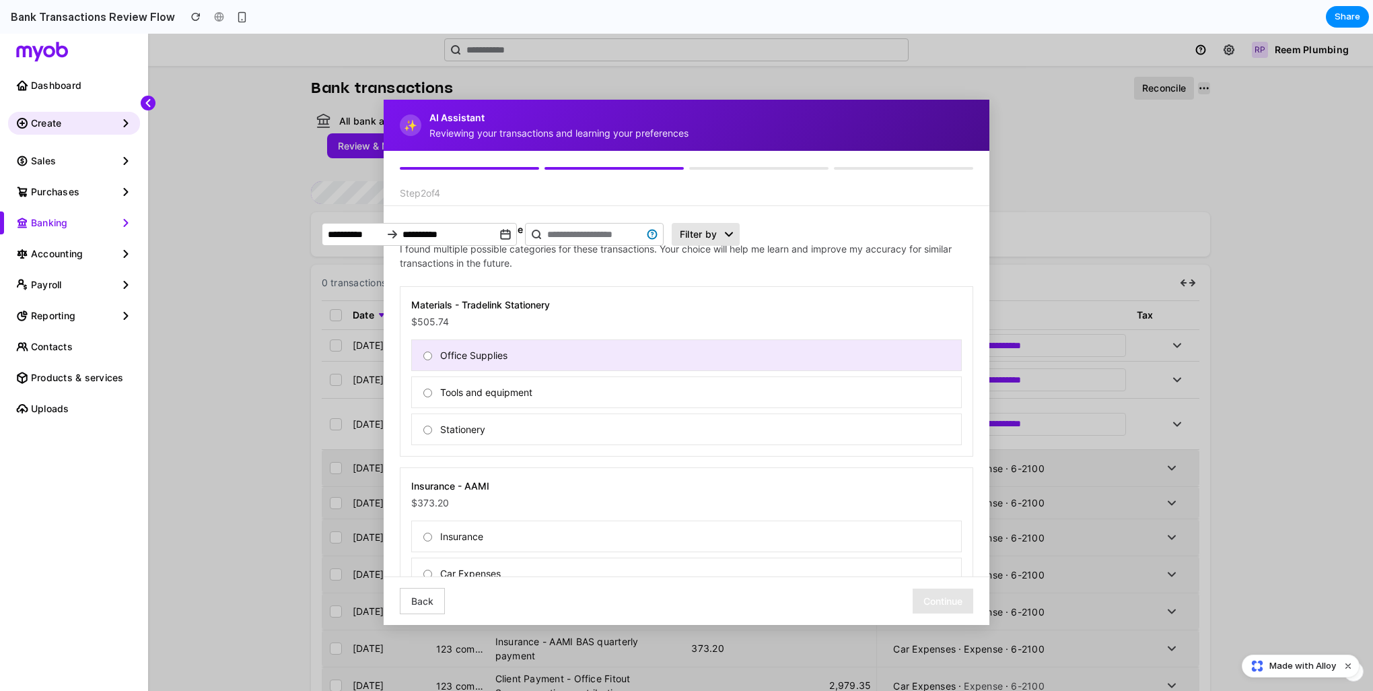
click at [431, 532] on label "Insurance" at bounding box center [686, 536] width 551 height 32
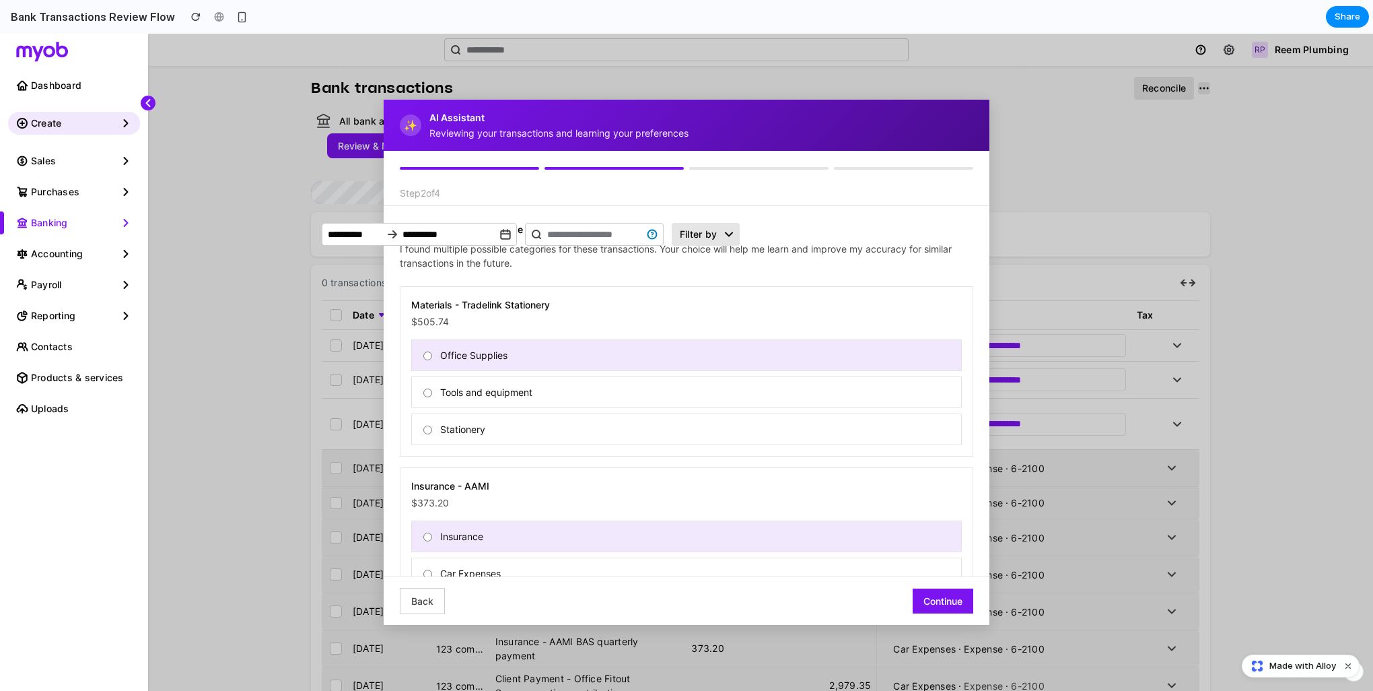
click at [944, 600] on button "Continue" at bounding box center [943, 600] width 61 height 25
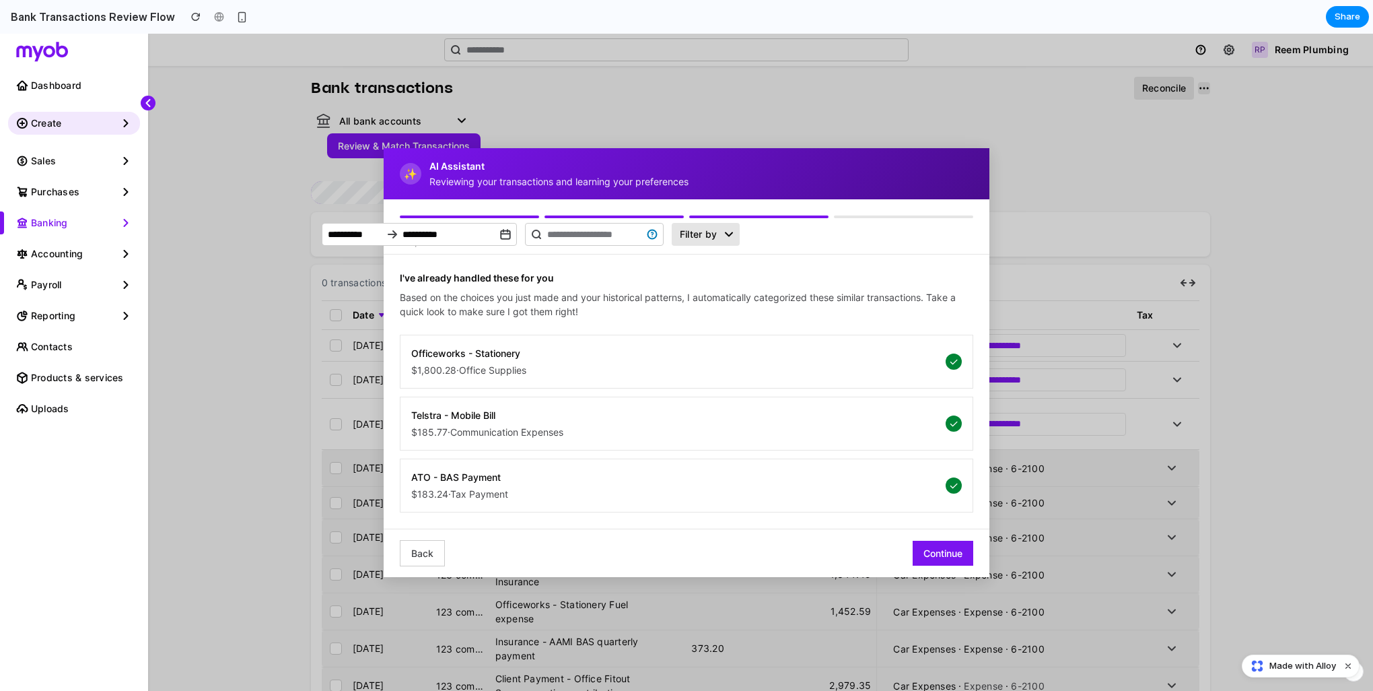
click at [937, 556] on button "Continue" at bounding box center [943, 552] width 61 height 25
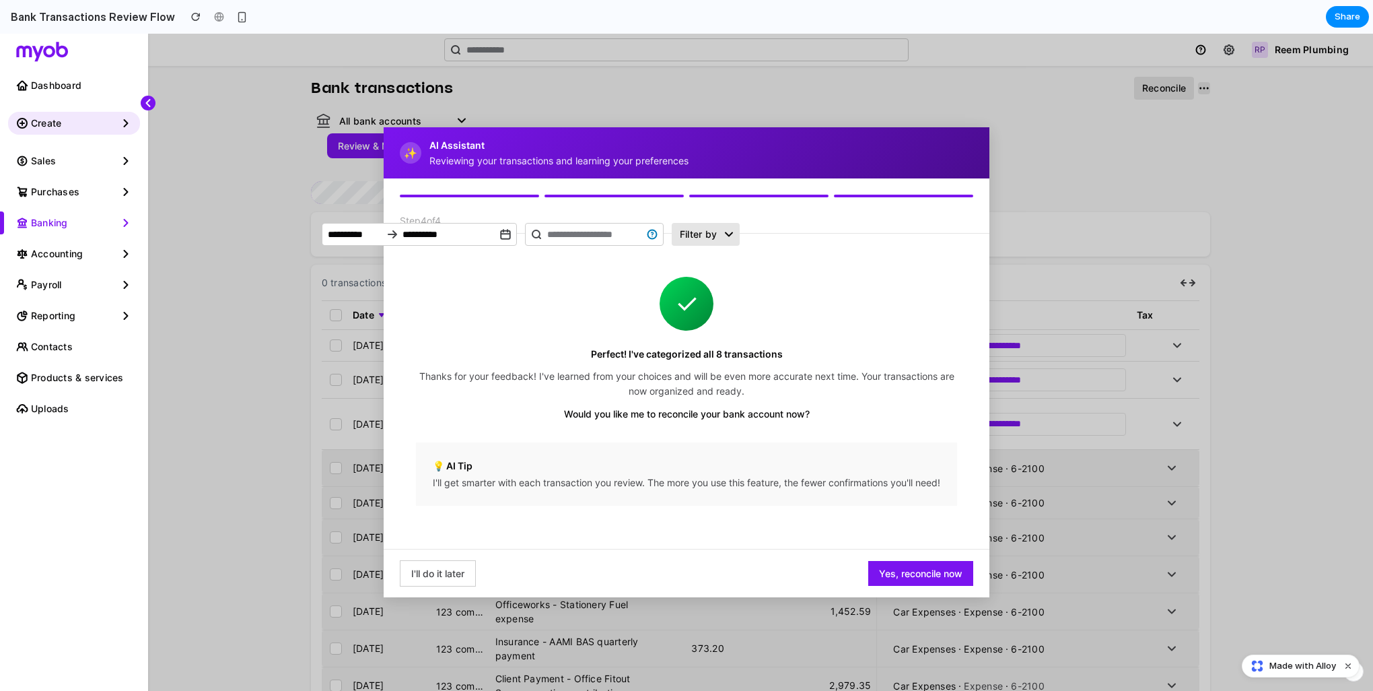
click at [900, 586] on button "Yes, reconcile now" at bounding box center [920, 573] width 105 height 25
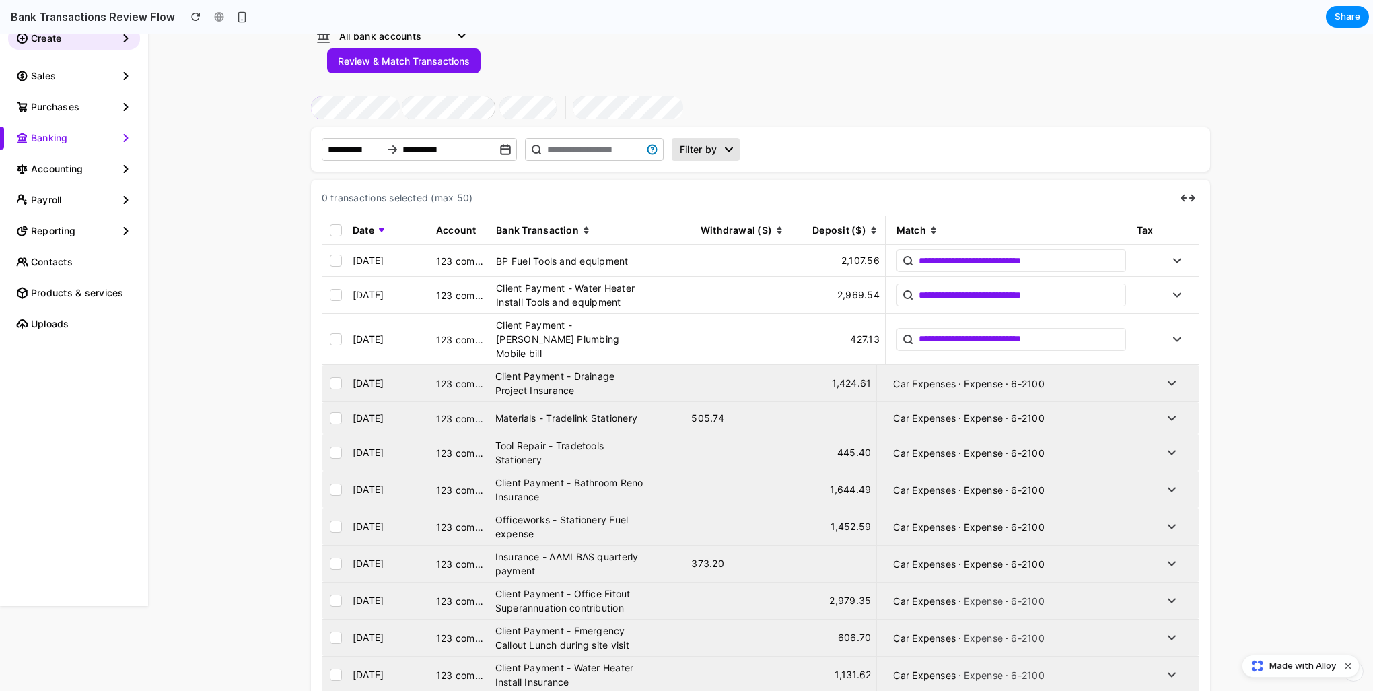
scroll to position [67, 0]
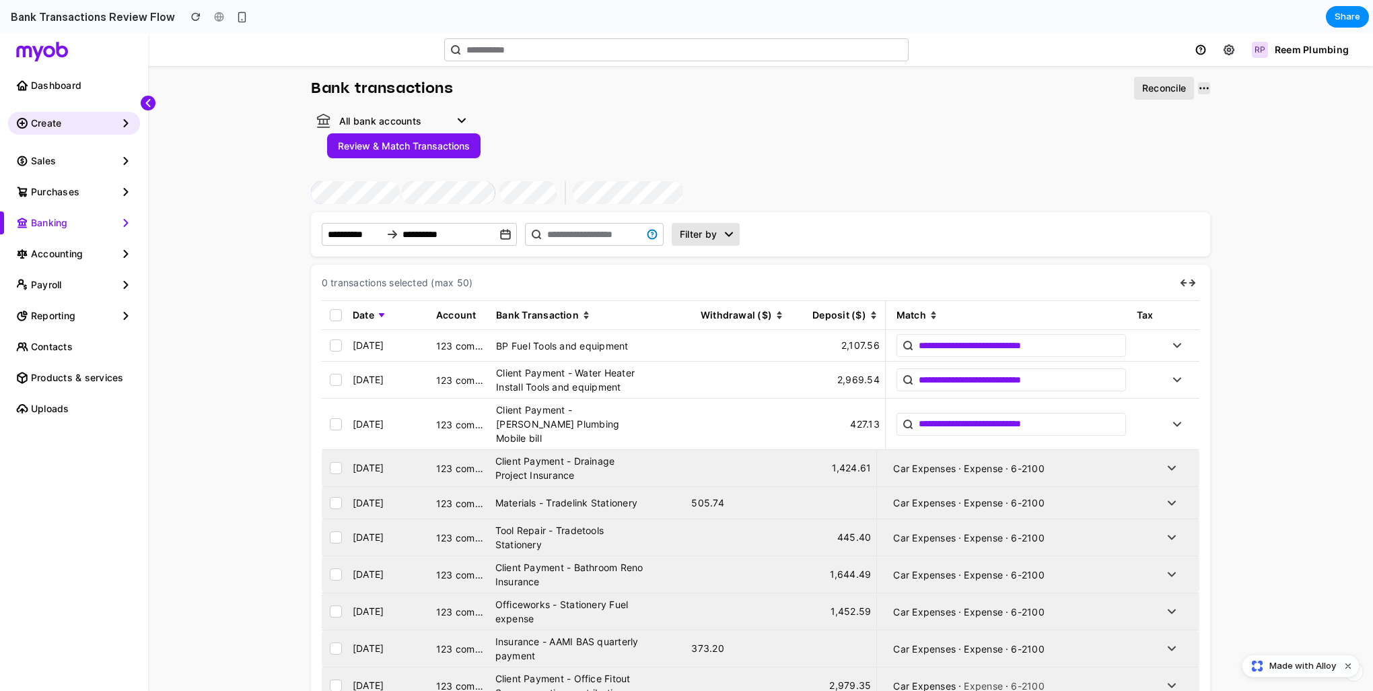
click at [446, 144] on button "Review & Match Transactions" at bounding box center [403, 145] width 153 height 25
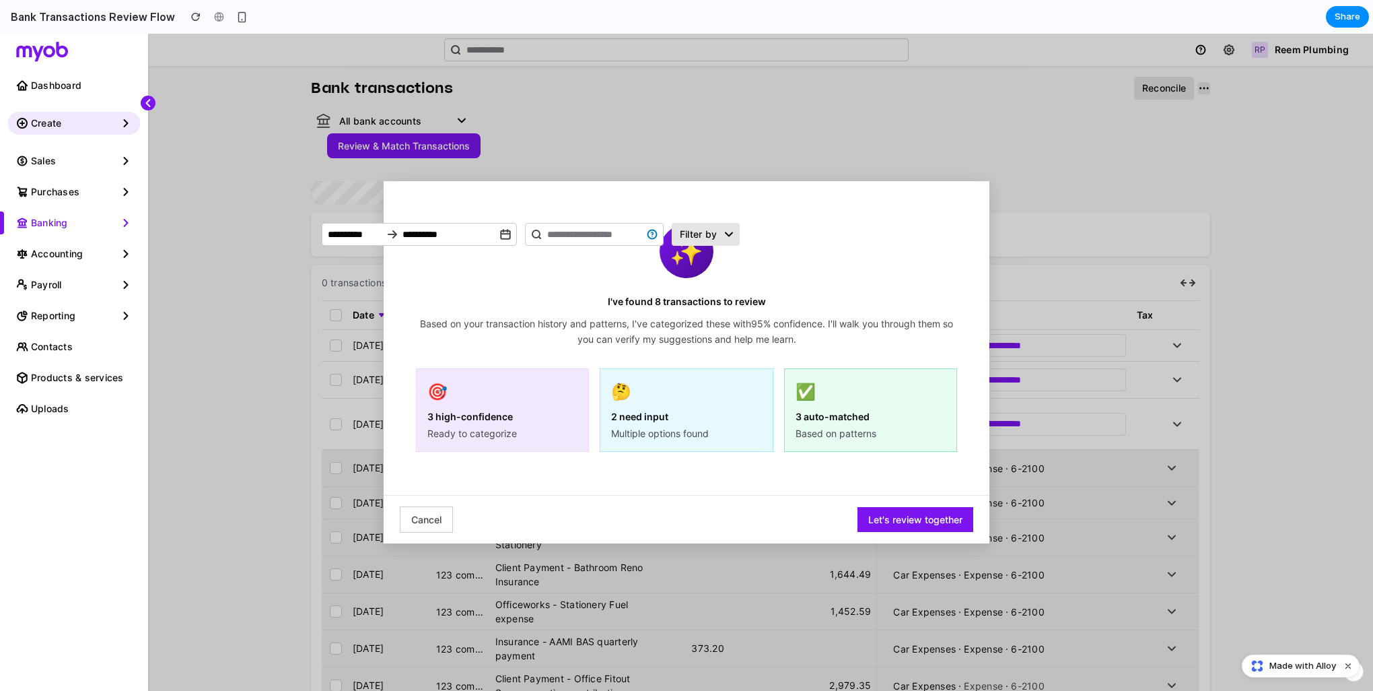
click at [933, 520] on button "Let's review together" at bounding box center [915, 519] width 116 height 25
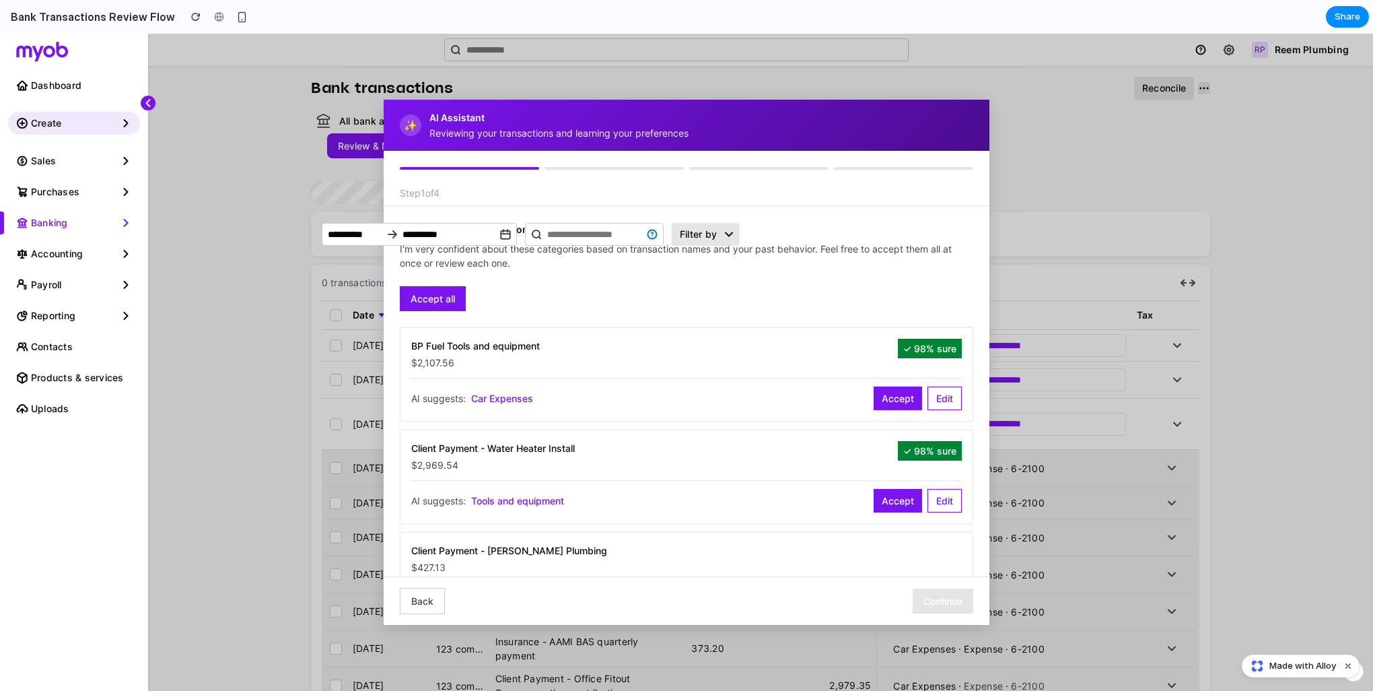
click at [444, 299] on button "Accept all" at bounding box center [433, 298] width 66 height 25
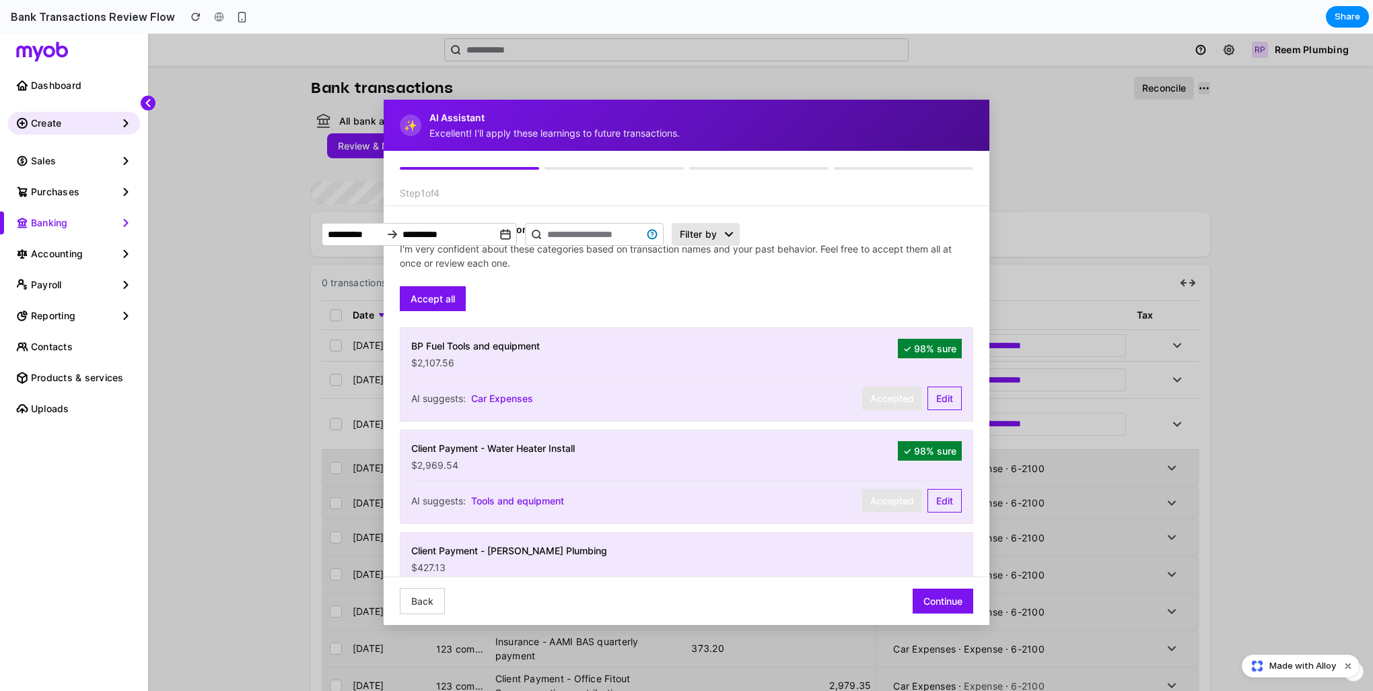
click at [952, 606] on button "Continue" at bounding box center [943, 600] width 61 height 25
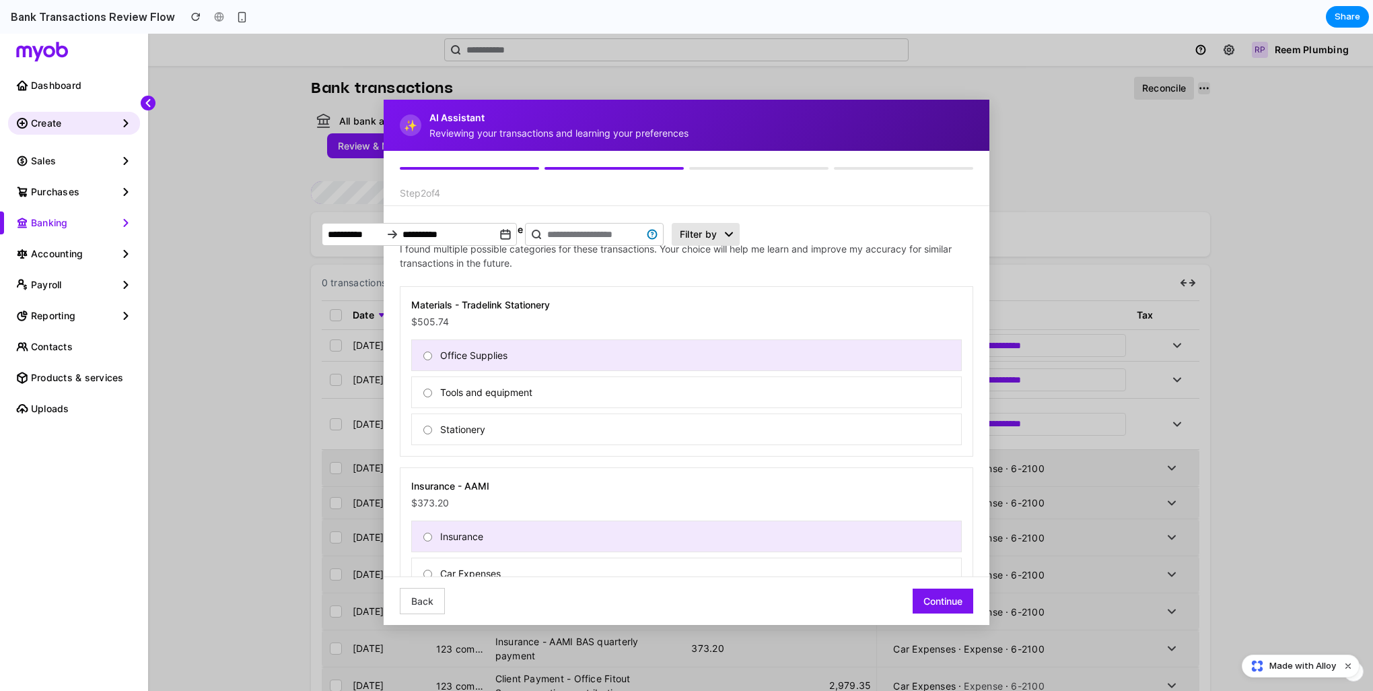
click at [946, 598] on button "Continue" at bounding box center [943, 600] width 61 height 25
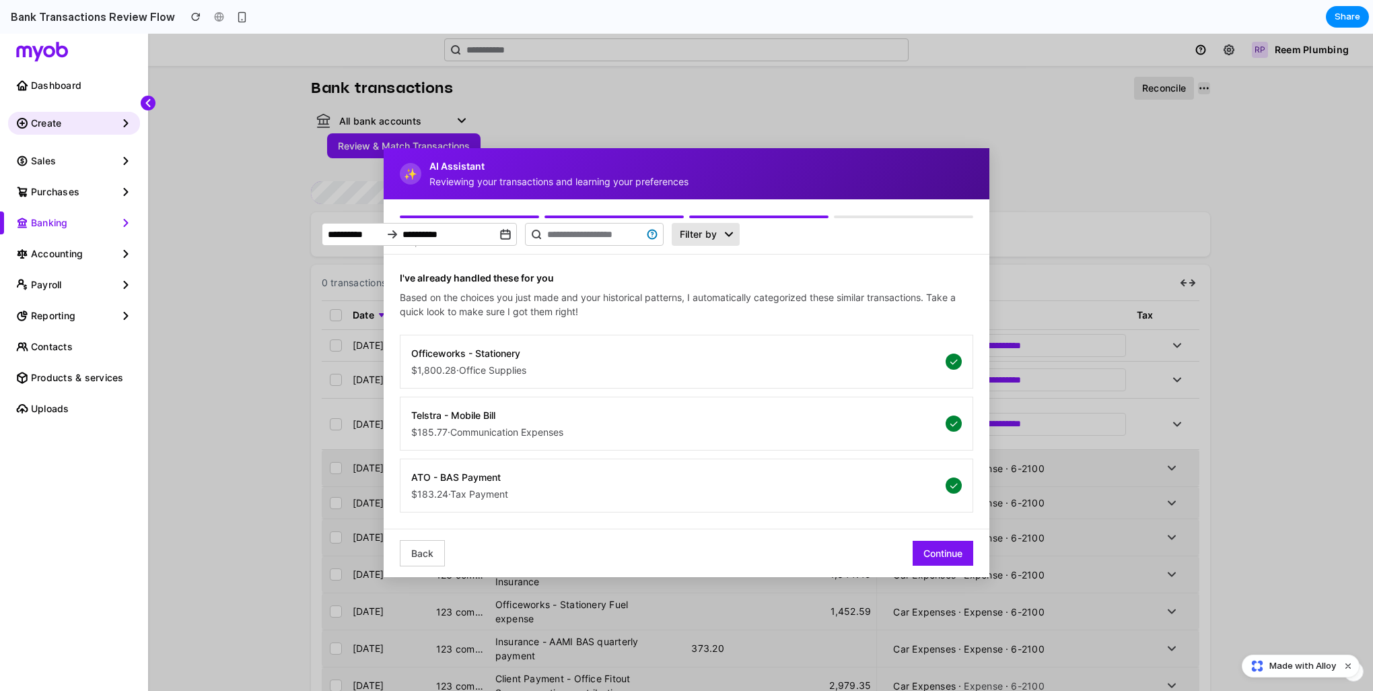
click at [958, 553] on button "Continue" at bounding box center [943, 552] width 61 height 25
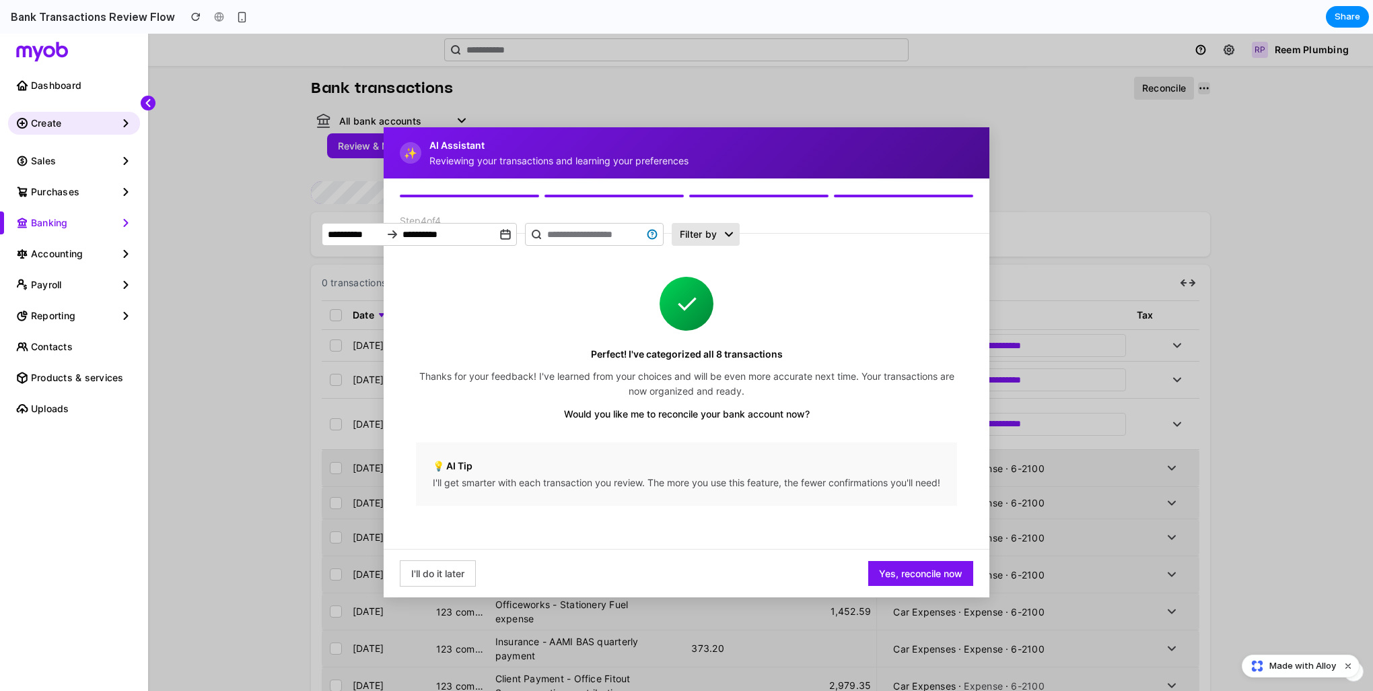
click at [447, 584] on button "I'll do it later" at bounding box center [438, 573] width 76 height 26
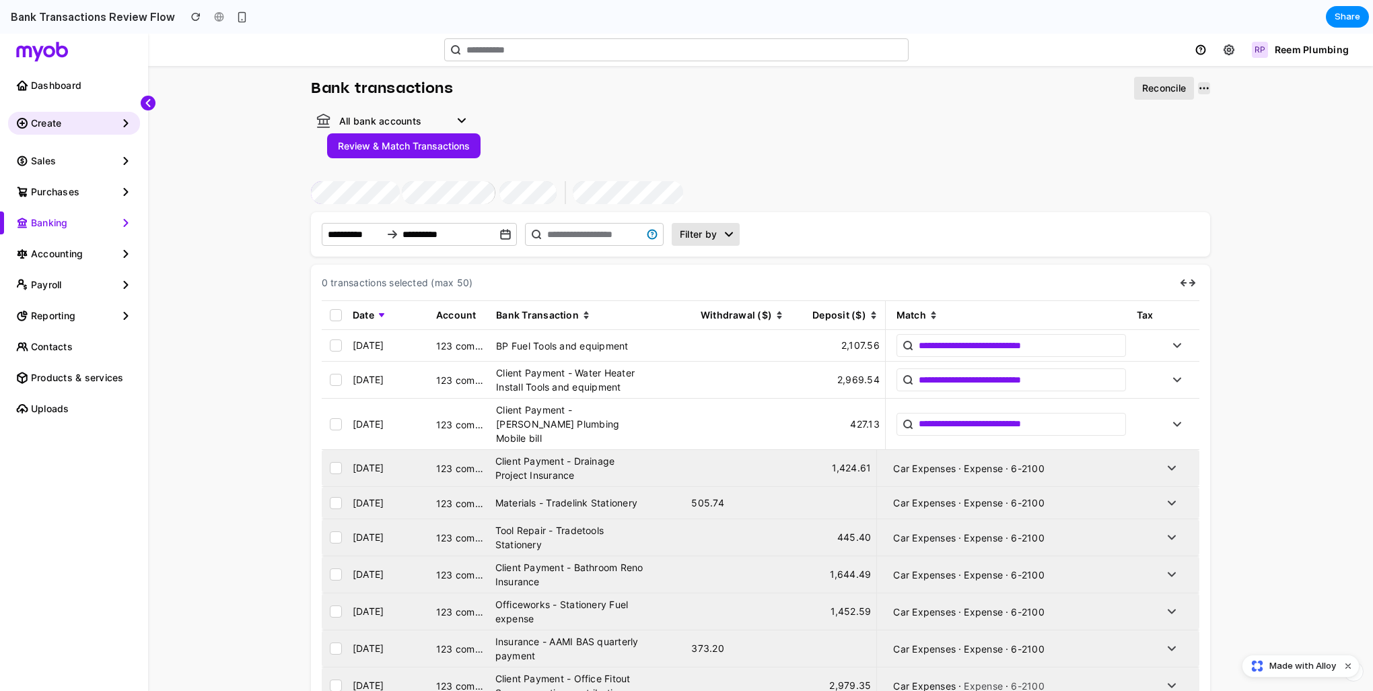
click at [783, 308] on div "Date Account Bank Transaction Withdrawal ($) Deposit ($) Match Tax" at bounding box center [748, 315] width 836 height 28
click at [415, 145] on button "Review & Match Transactions" at bounding box center [403, 145] width 153 height 25
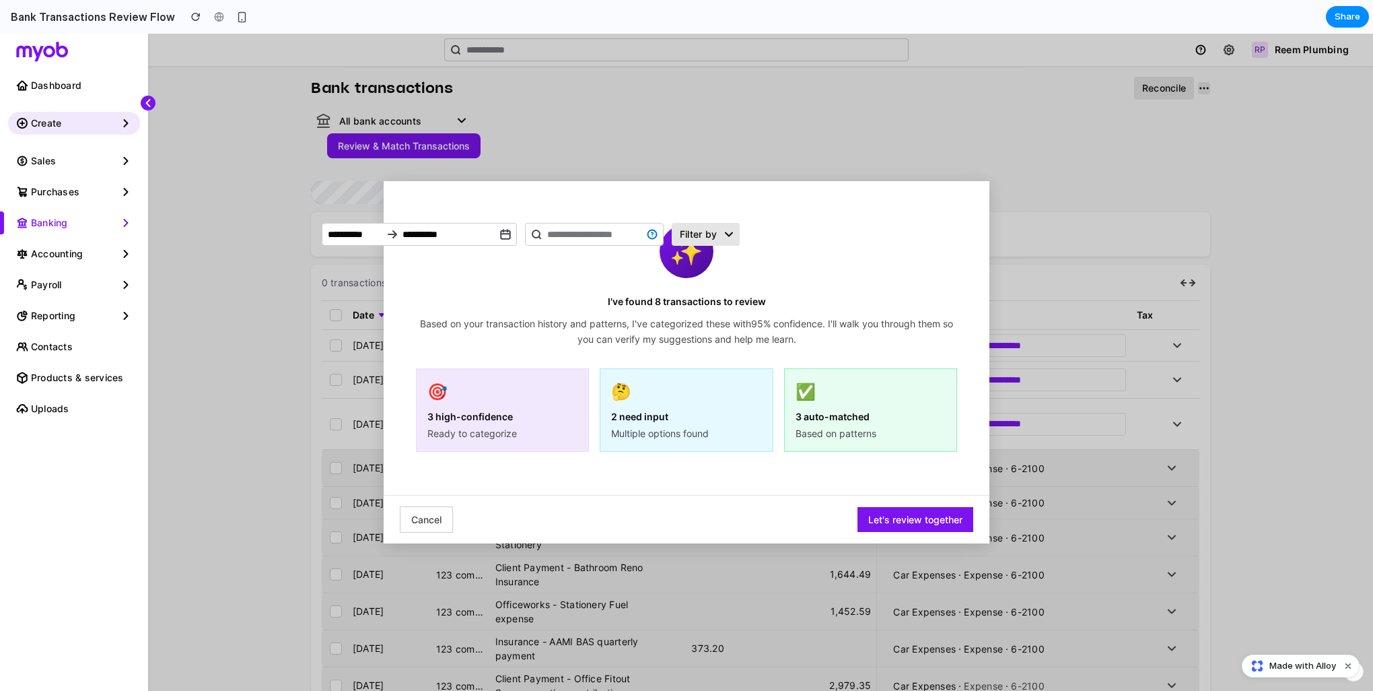
click at [953, 526] on button "Let's review together" at bounding box center [915, 519] width 116 height 25
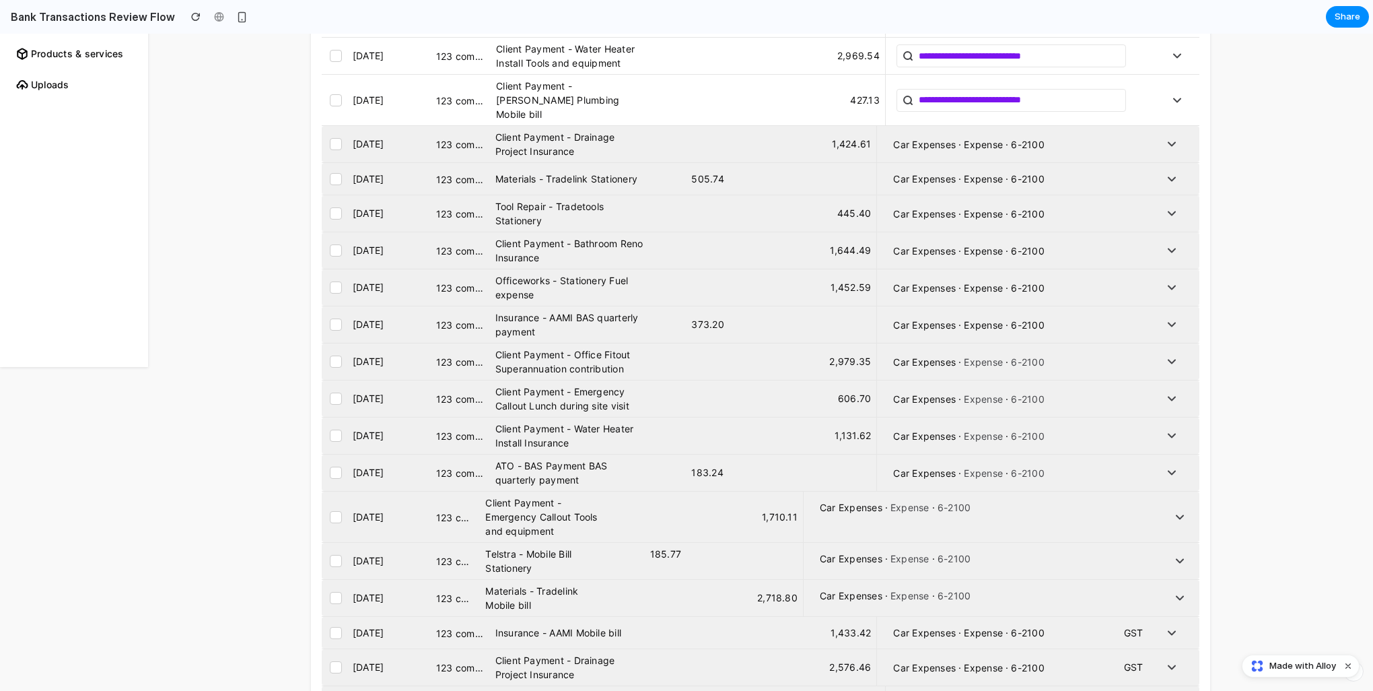
scroll to position [47, 0]
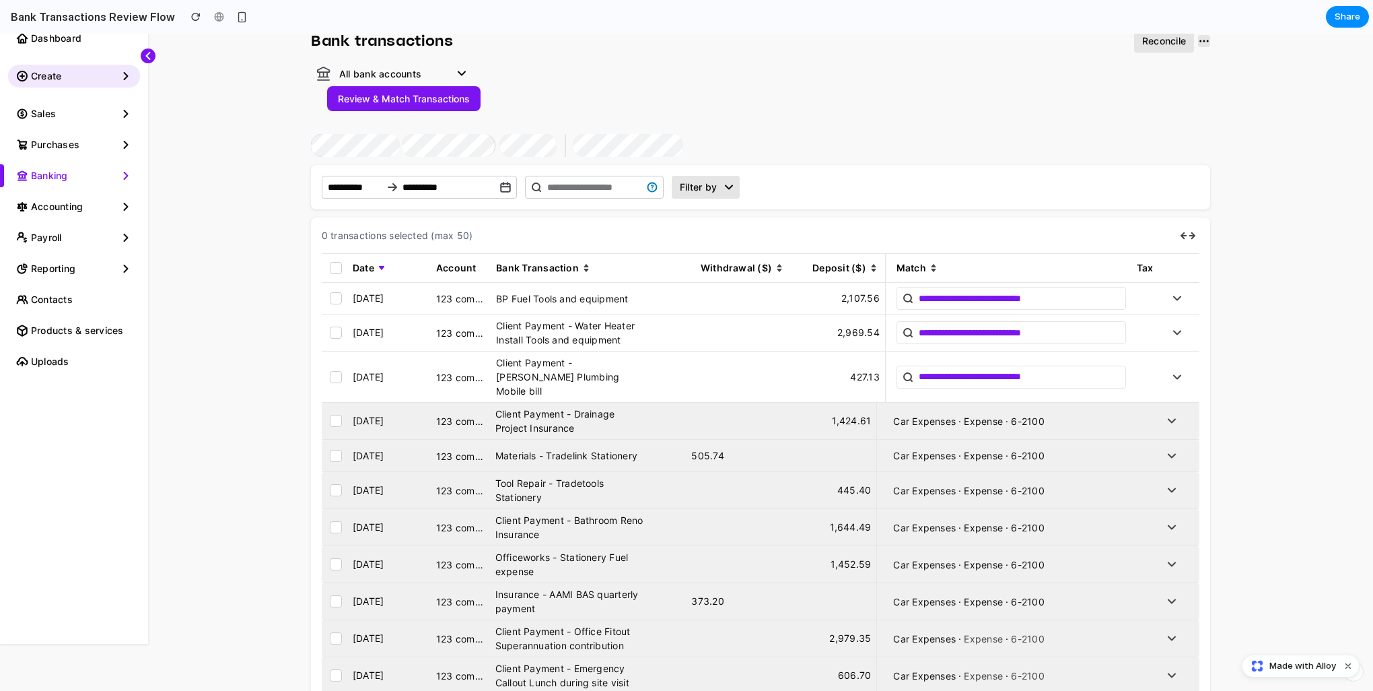
click at [415, 100] on button "Review & Match Transactions" at bounding box center [403, 98] width 153 height 25
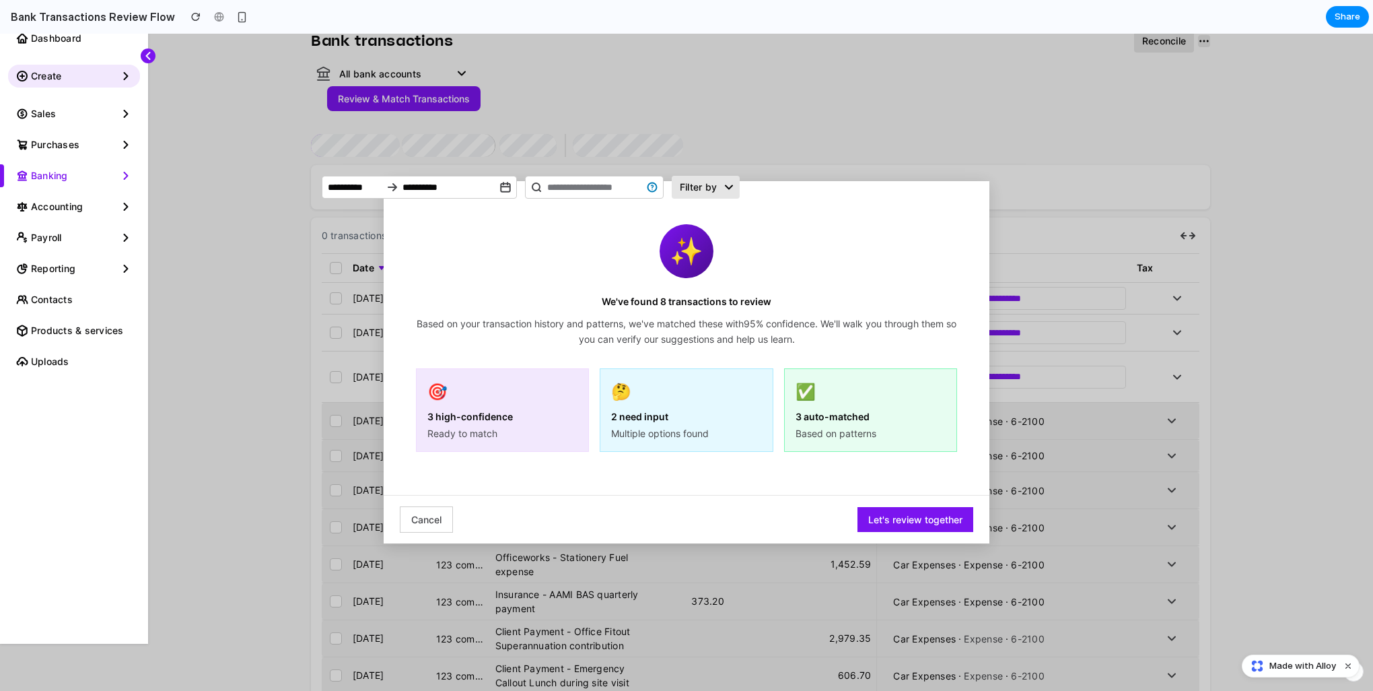
click at [855, 453] on button "Let's review together" at bounding box center [915, 519] width 116 height 25
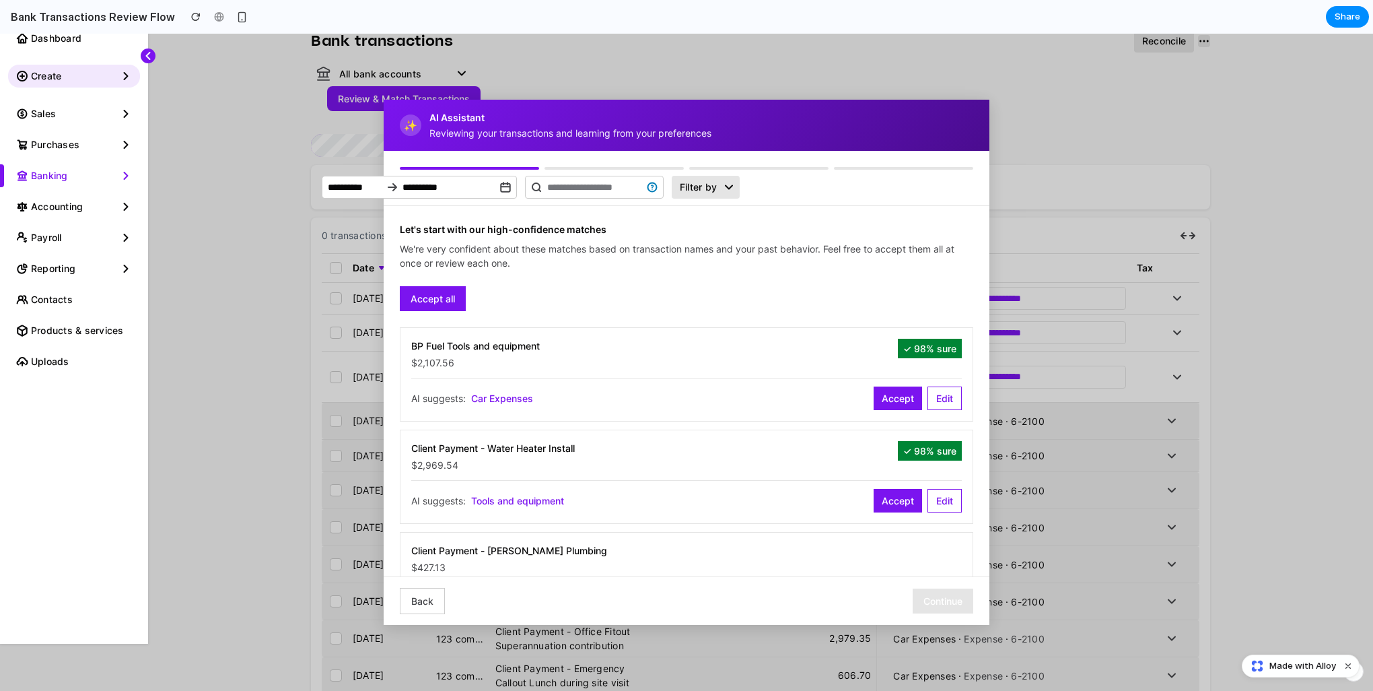
click at [439, 299] on button "Accept all" at bounding box center [433, 298] width 66 height 25
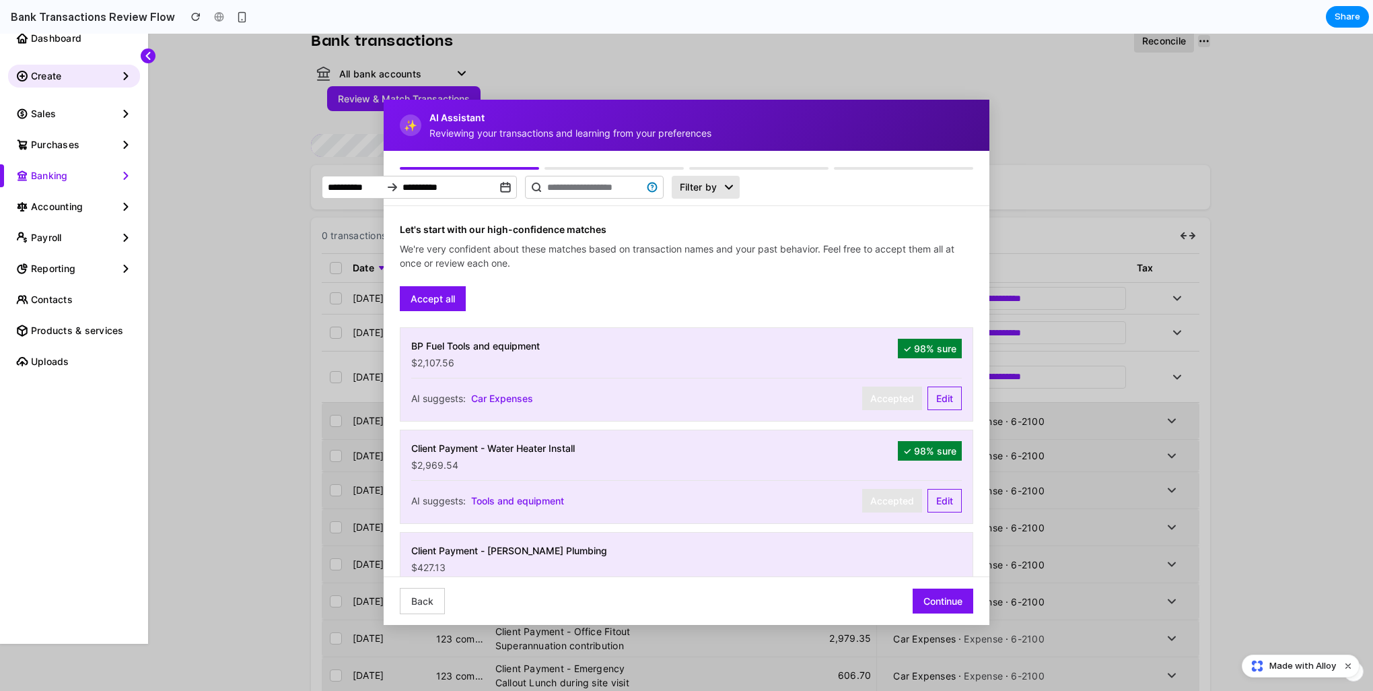
click at [855, 453] on button "Continue" at bounding box center [943, 600] width 61 height 25
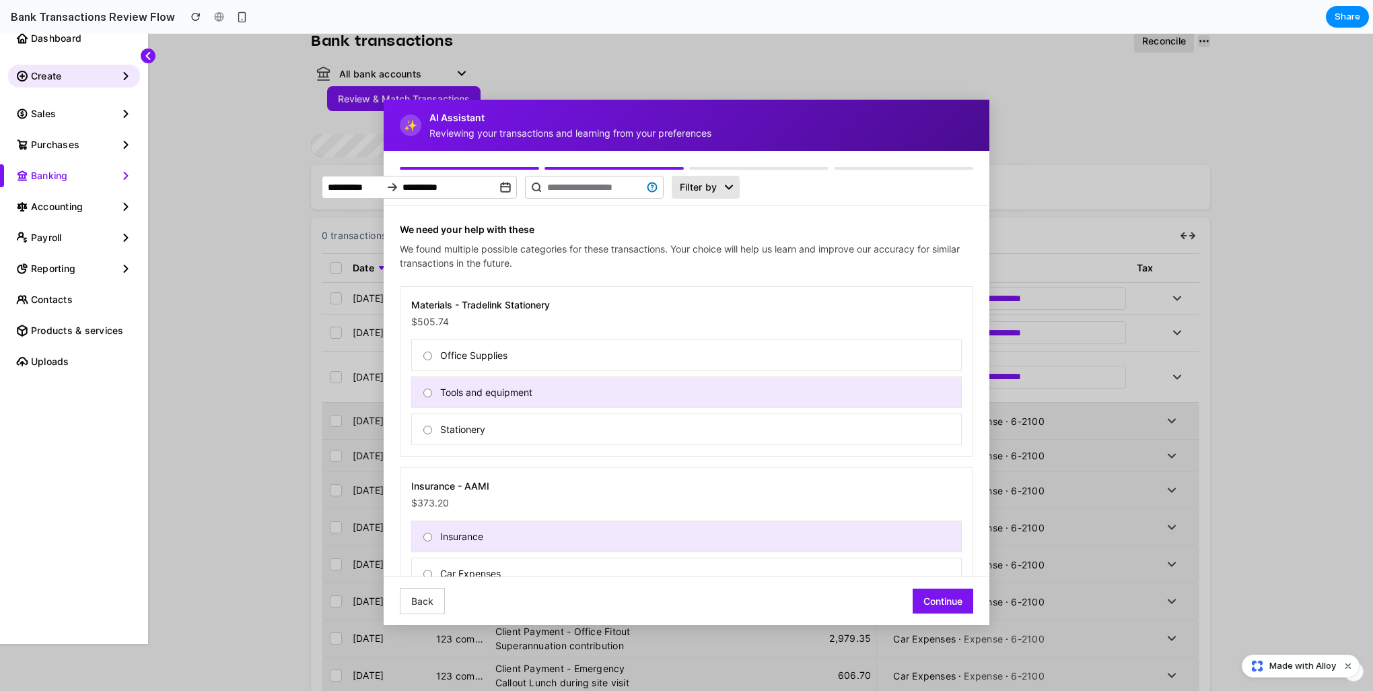
click at [855, 453] on button "Continue" at bounding box center [943, 600] width 61 height 25
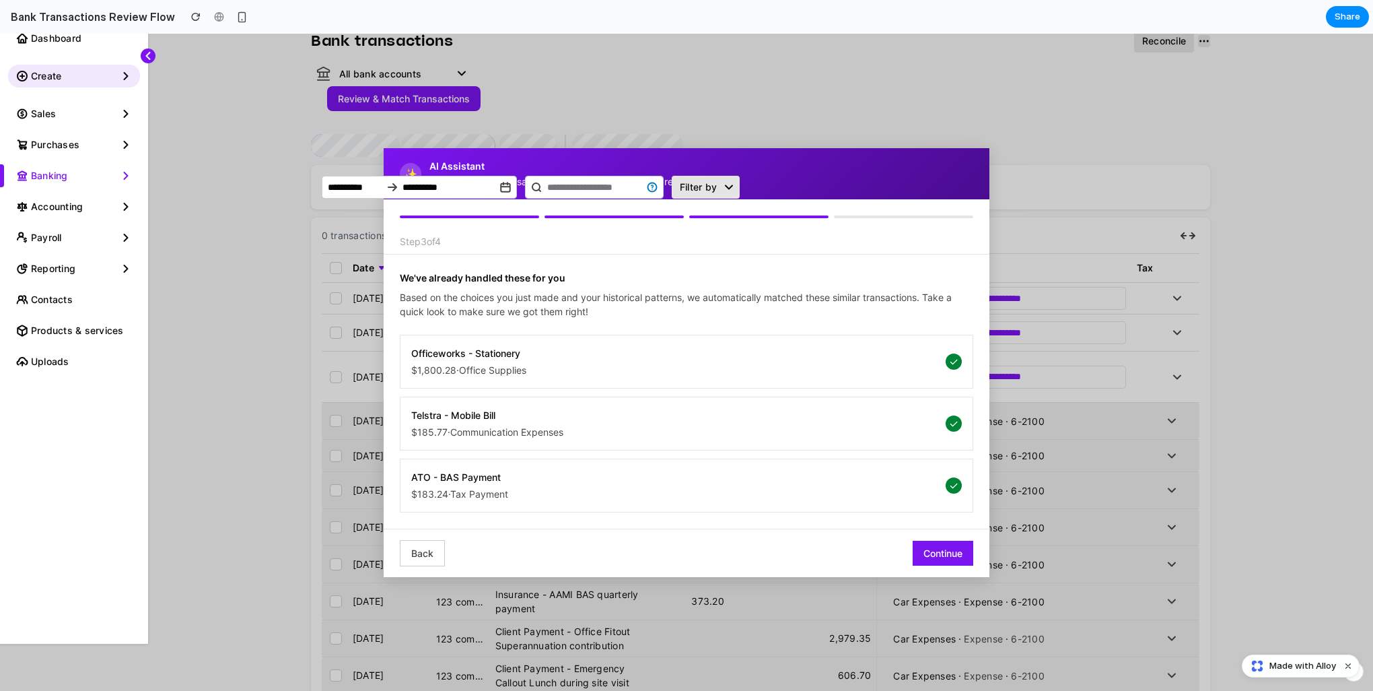
click at [855, 453] on button "Continue" at bounding box center [943, 552] width 61 height 25
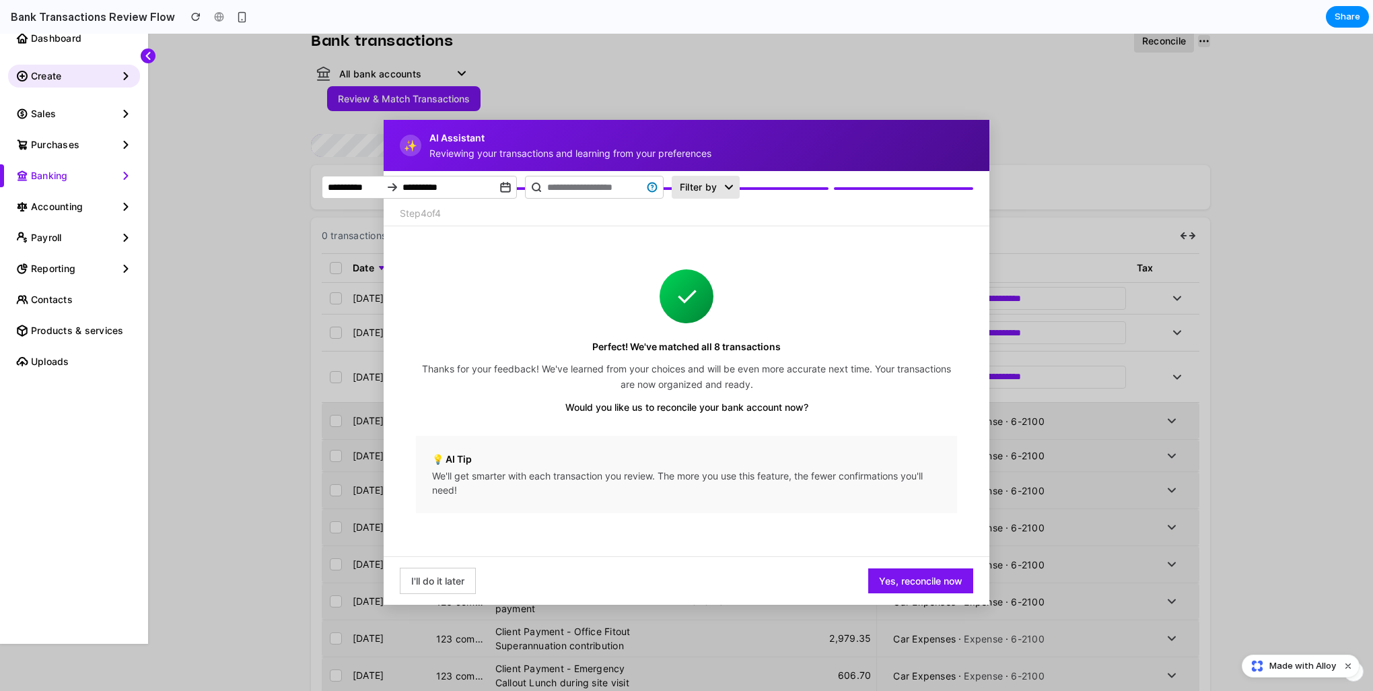
click at [855, 453] on button "Yes, reconcile now" at bounding box center [920, 580] width 105 height 25
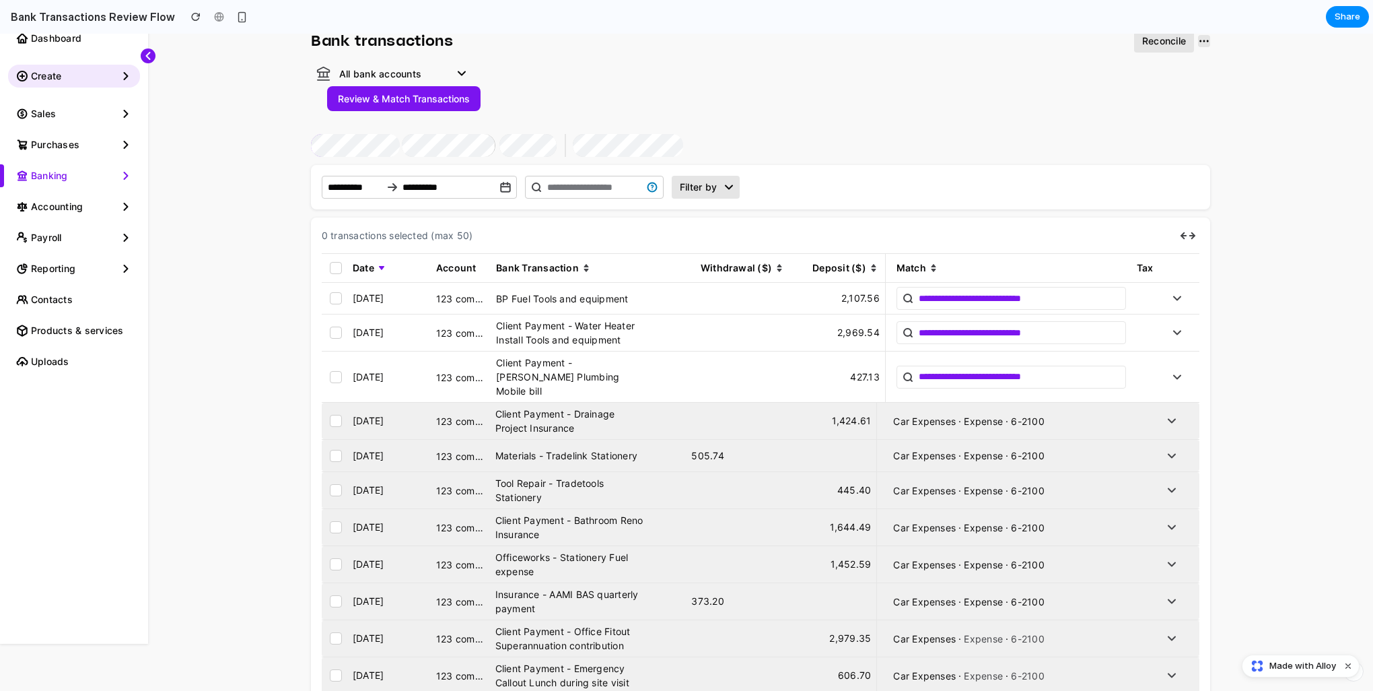
click at [437, 98] on button "Review & Match Transactions" at bounding box center [403, 98] width 153 height 25
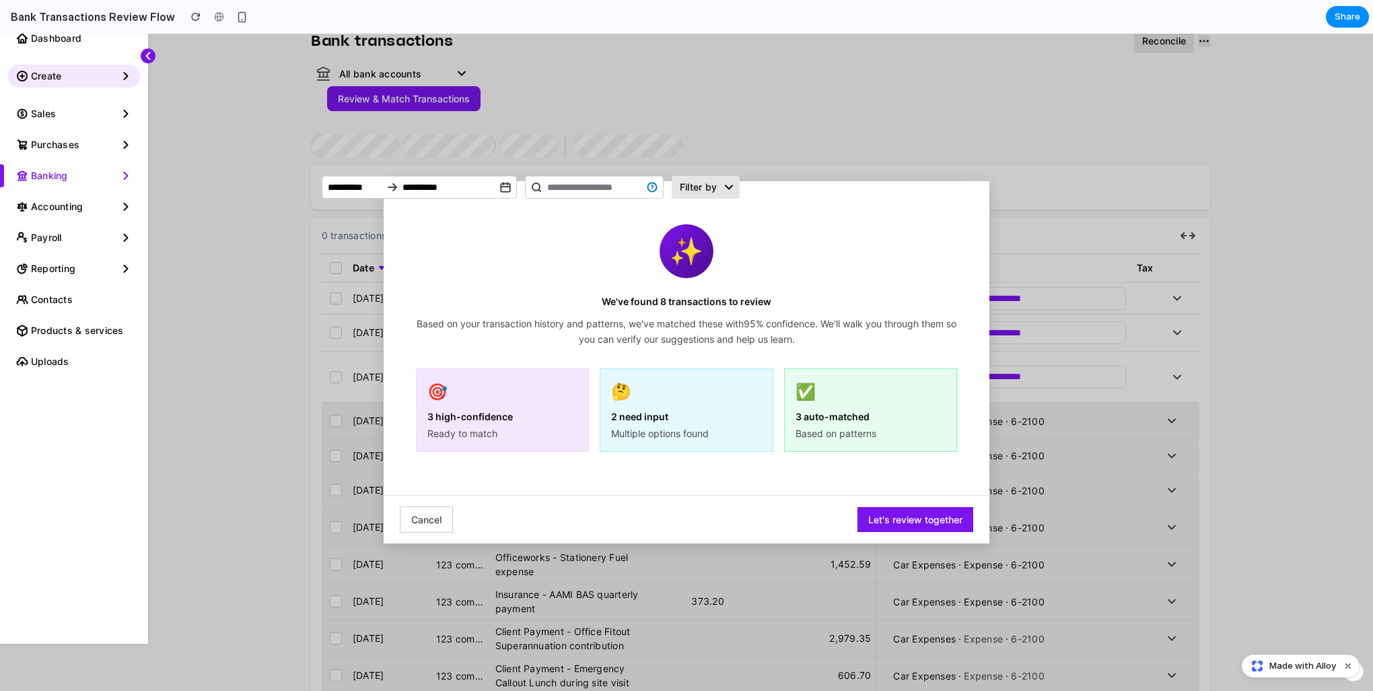
click at [855, 453] on button "Let's review together" at bounding box center [915, 519] width 116 height 25
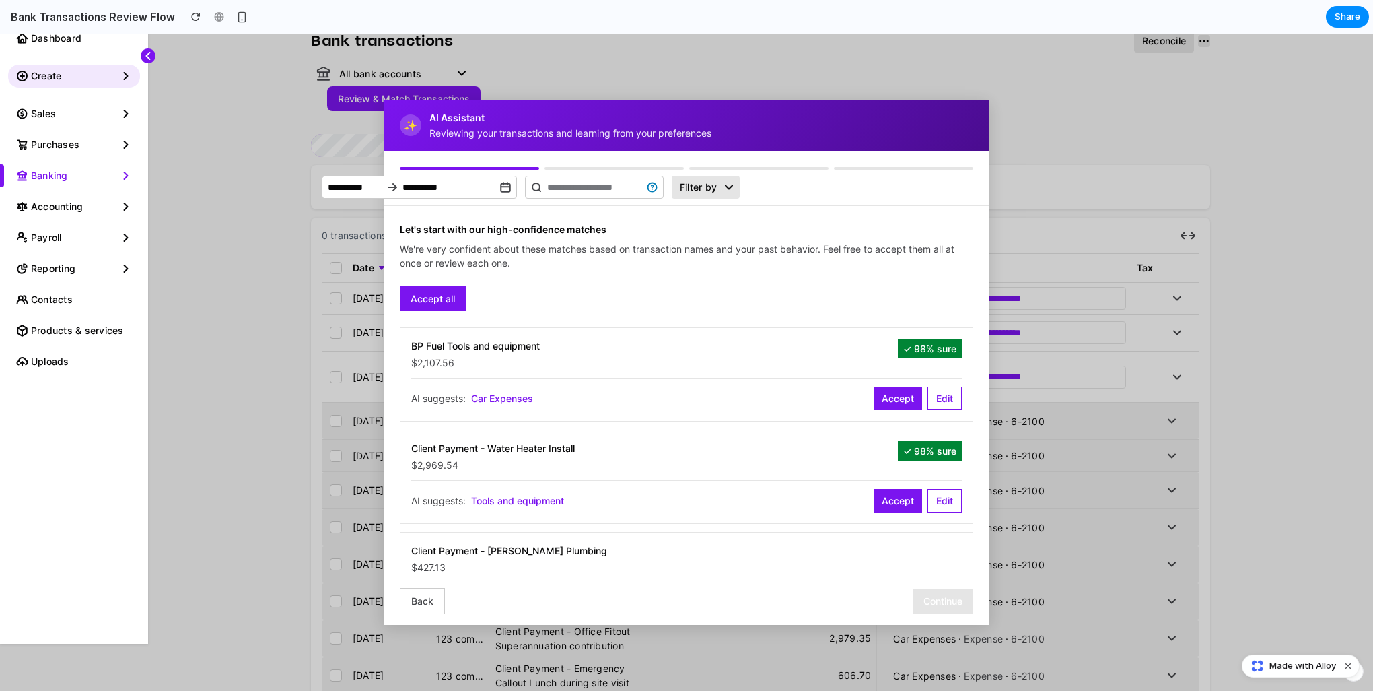
click at [441, 302] on button "Accept all" at bounding box center [433, 298] width 66 height 25
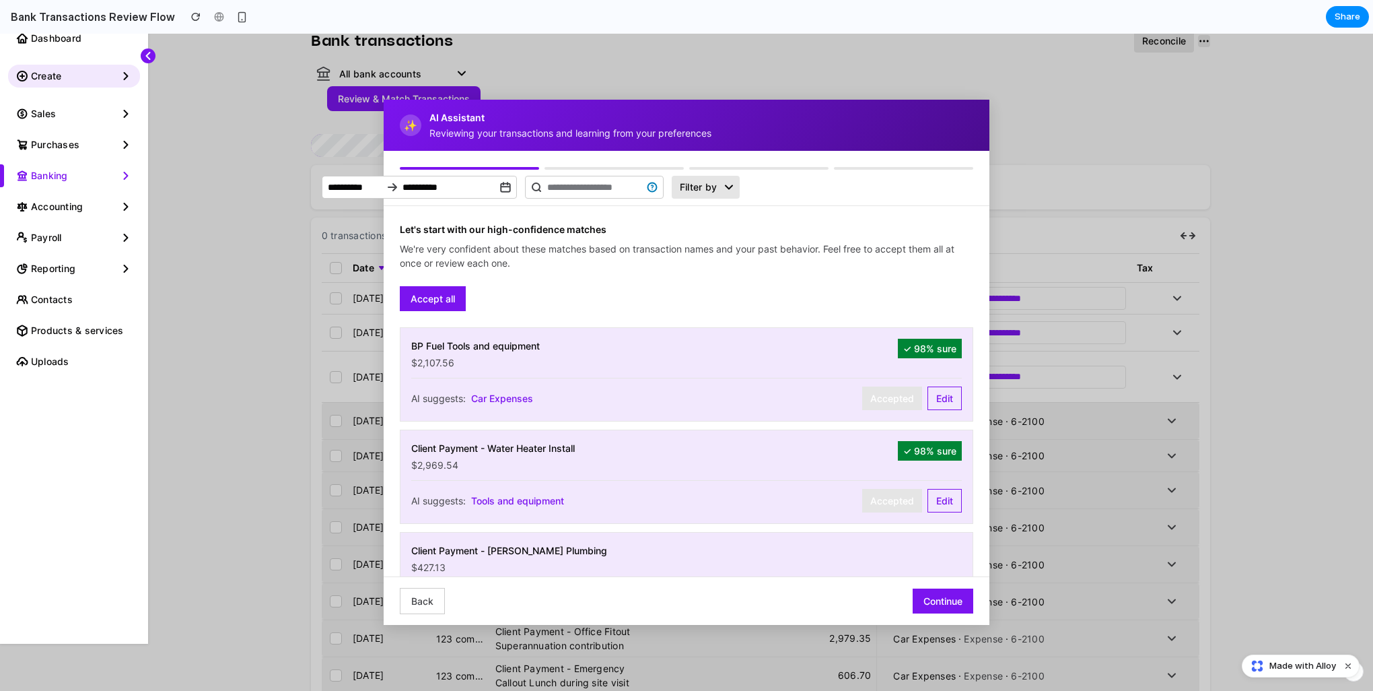
click at [855, 453] on button "Continue" at bounding box center [943, 600] width 61 height 25
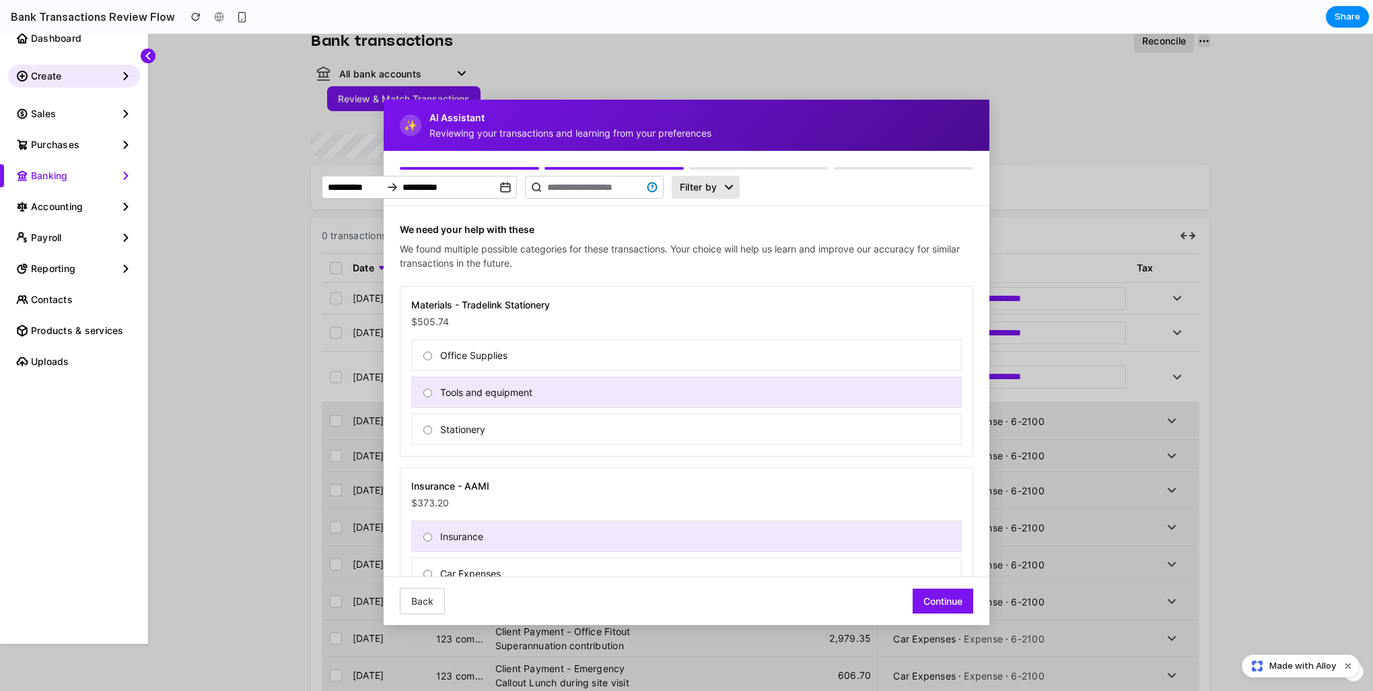
click at [855, 453] on button "Continue" at bounding box center [943, 600] width 61 height 25
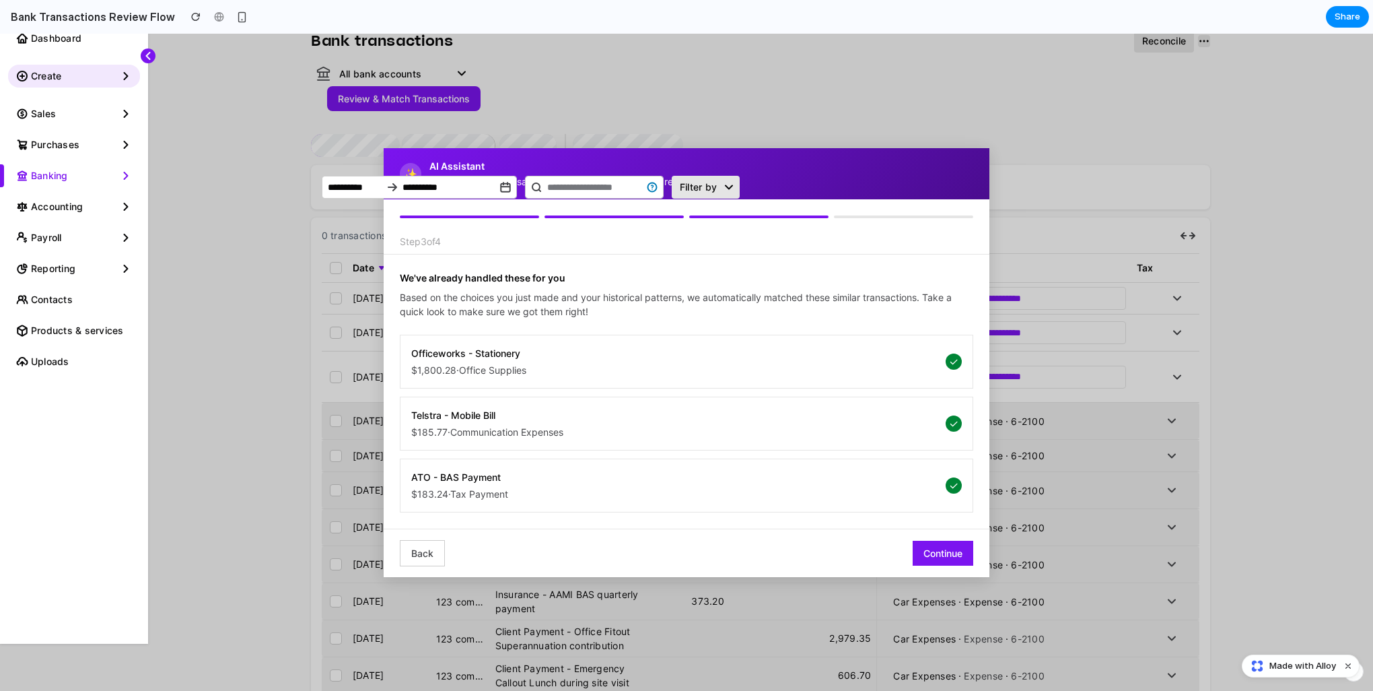
click at [855, 453] on button "Continue" at bounding box center [943, 552] width 61 height 25
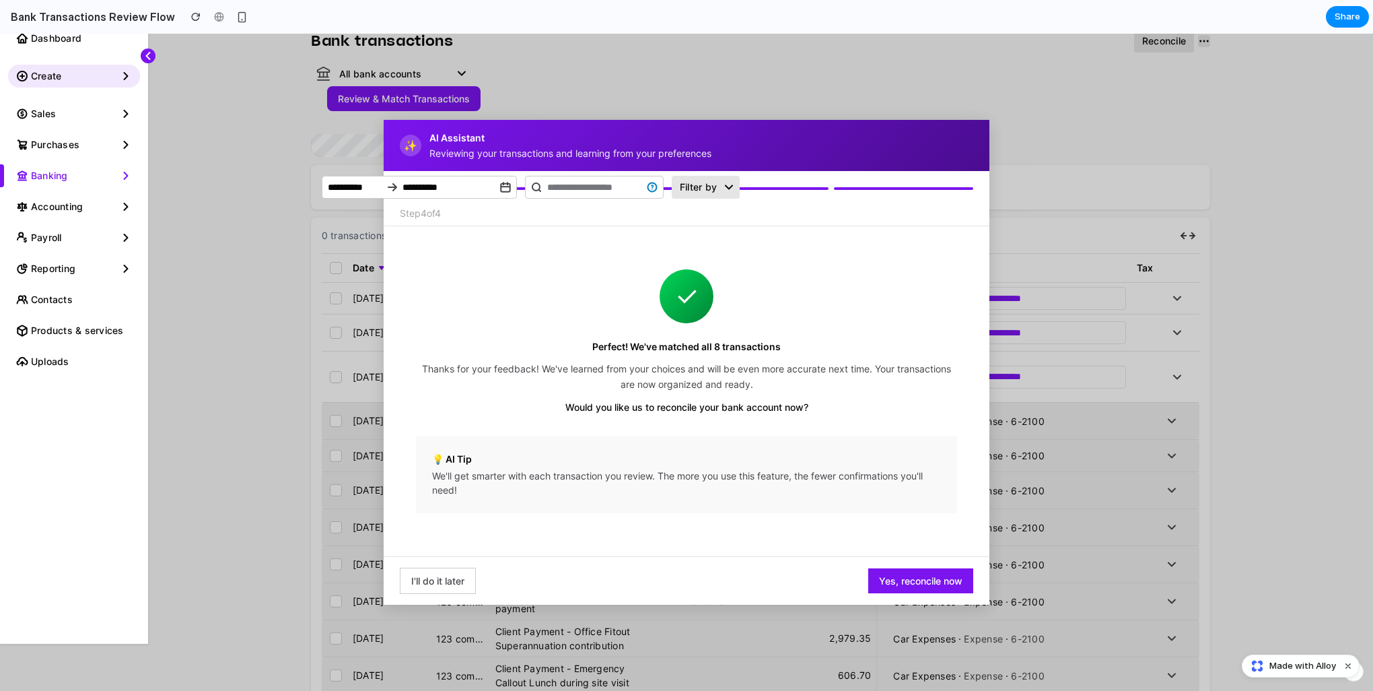
click at [448, 453] on button "I'll do it later" at bounding box center [438, 580] width 76 height 26
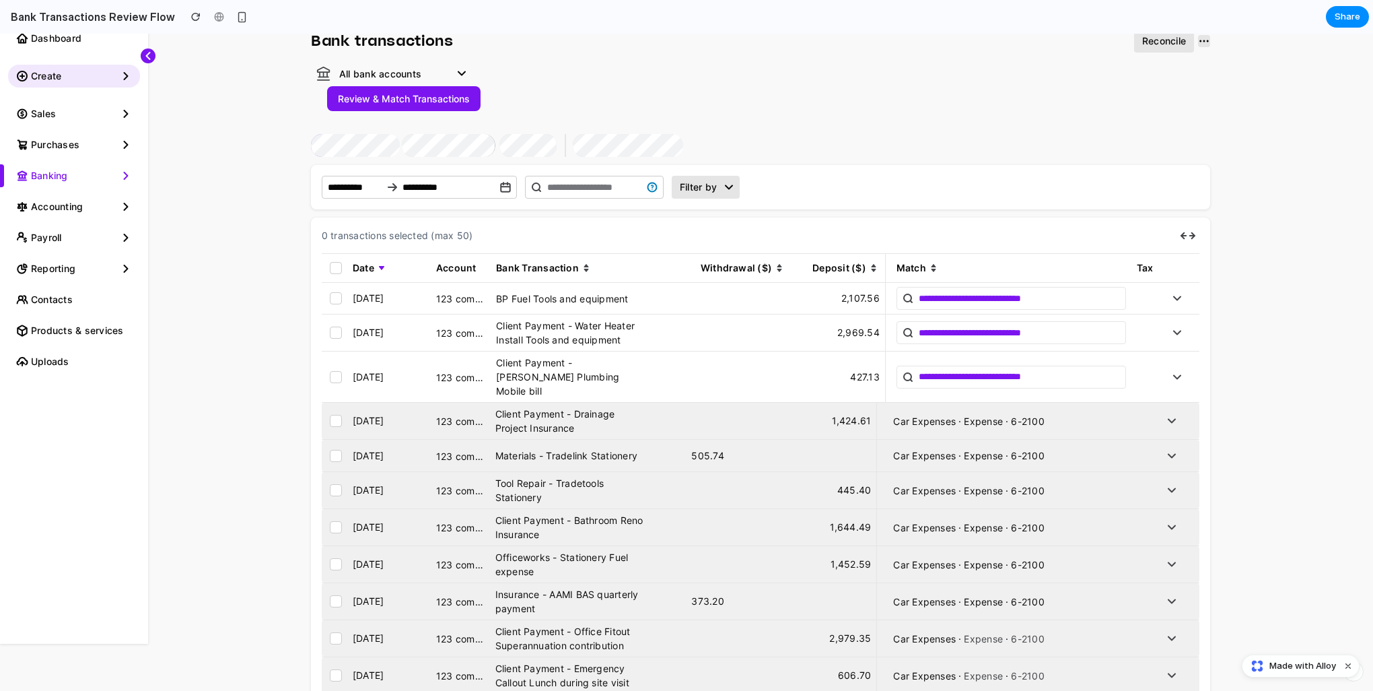
click at [389, 95] on button "Review & Match Transactions" at bounding box center [403, 98] width 153 height 25
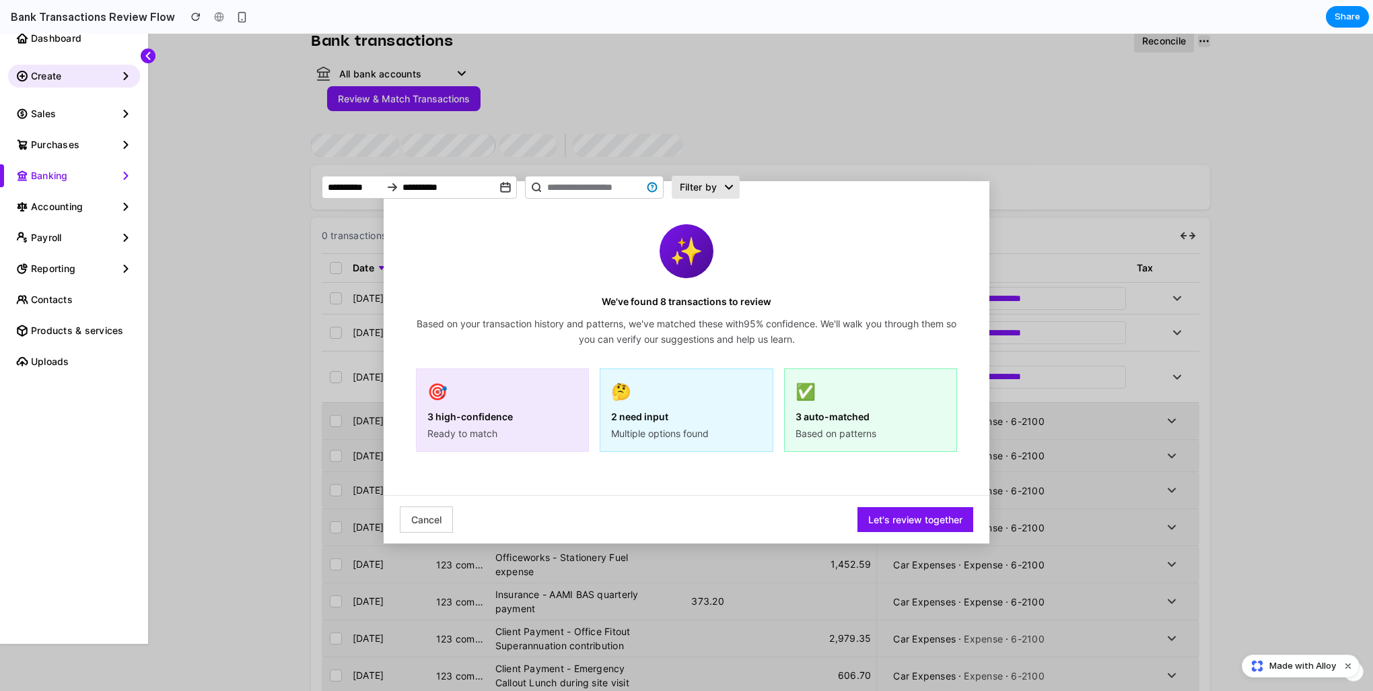
click at [855, 453] on button "Let's review together" at bounding box center [915, 519] width 116 height 25
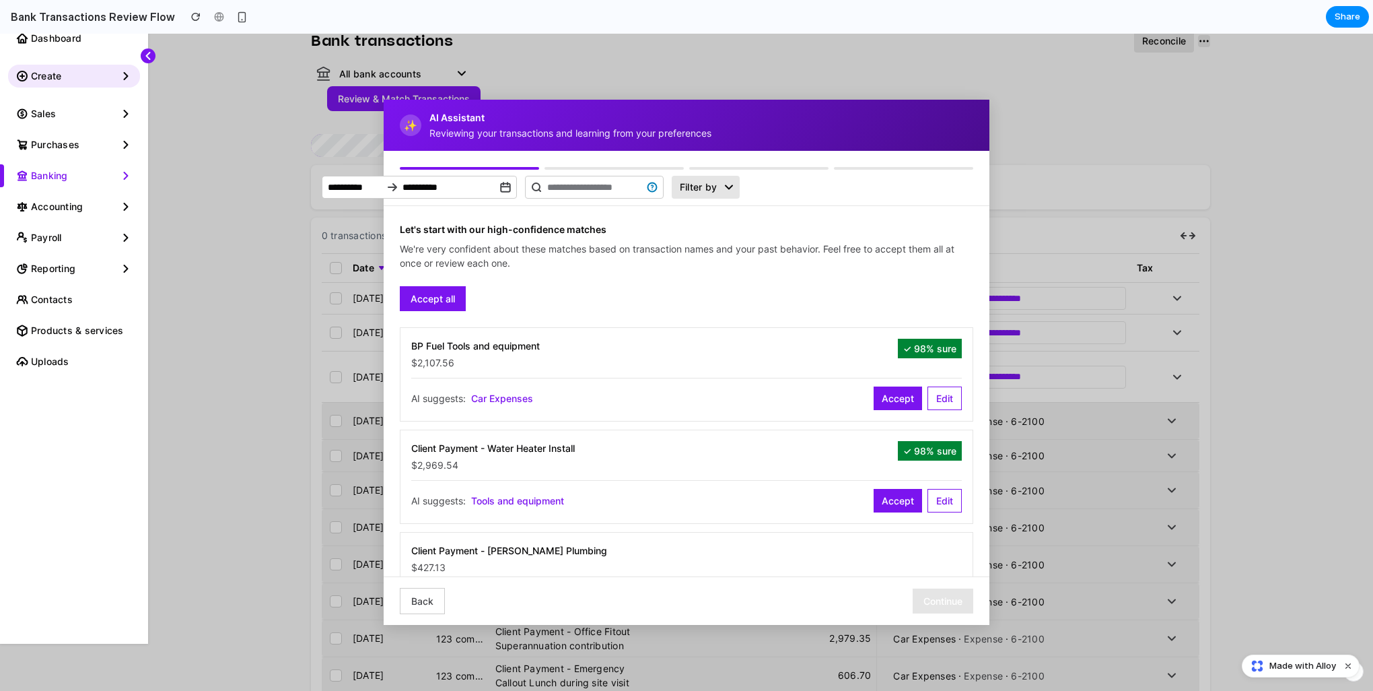
click at [452, 299] on button "Accept all" at bounding box center [433, 298] width 66 height 25
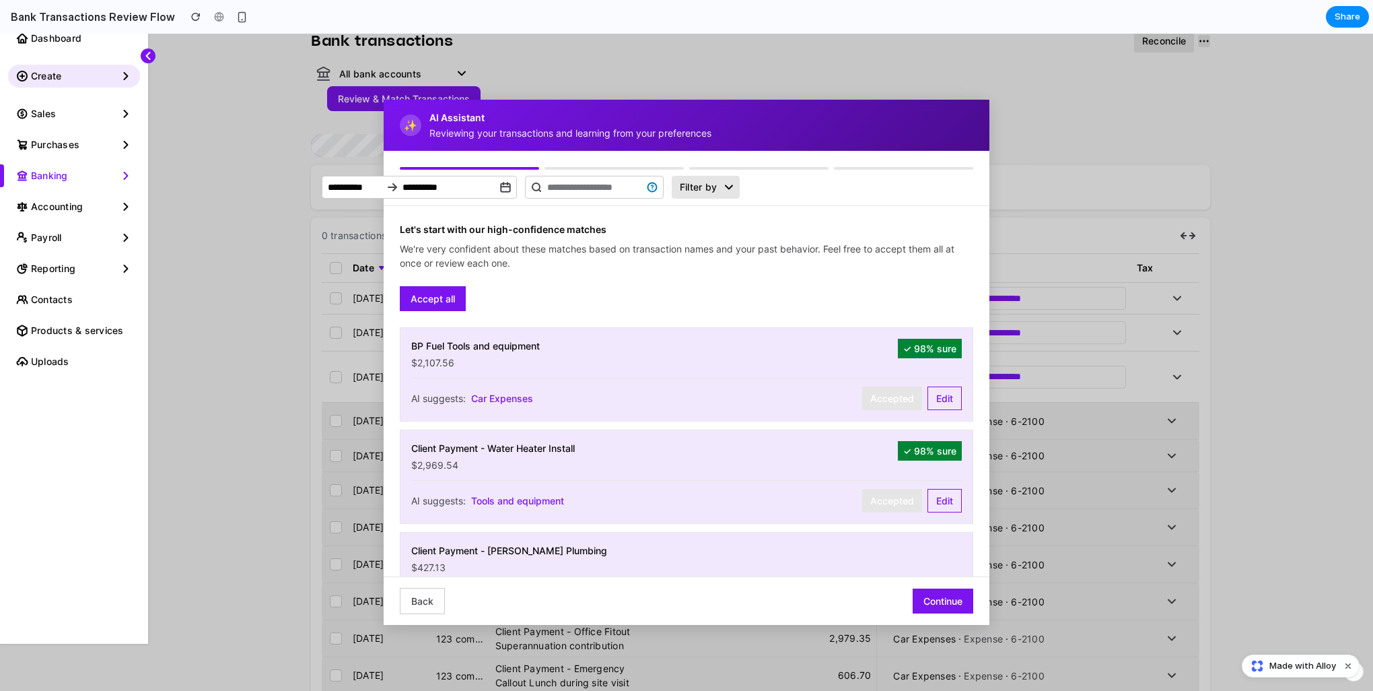
click at [855, 453] on button "Continue" at bounding box center [943, 600] width 61 height 25
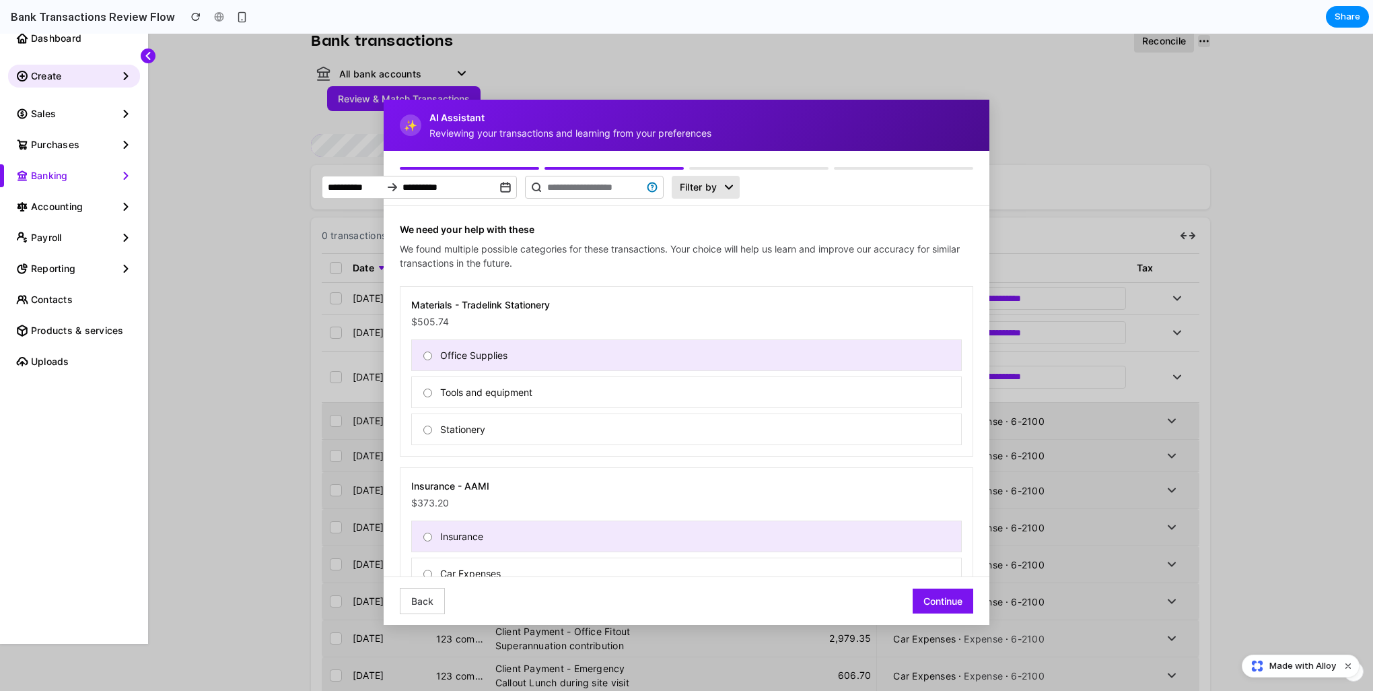
click at [855, 453] on button "Continue" at bounding box center [943, 600] width 61 height 25
